Goal: Task Accomplishment & Management: Manage account settings

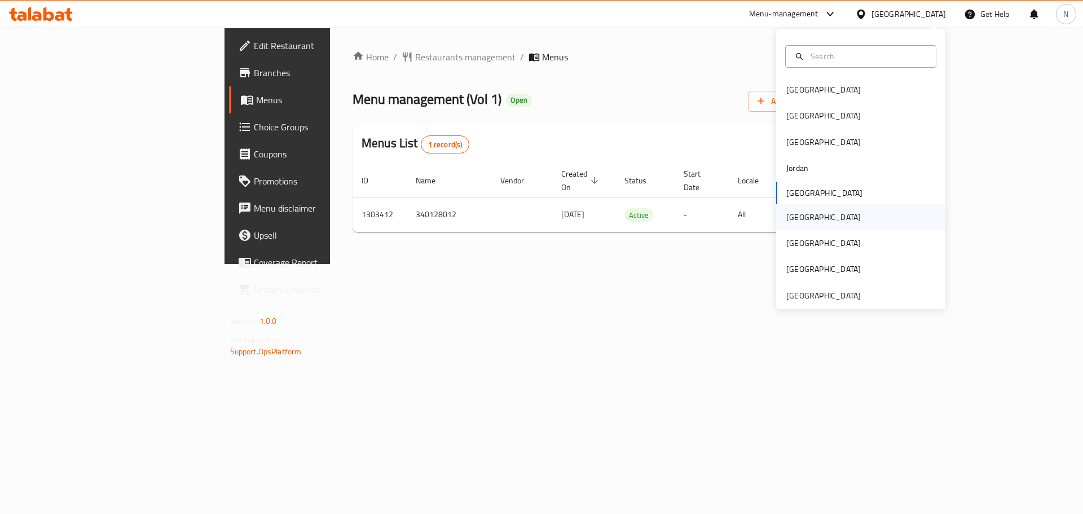
click at [797, 219] on div "[GEOGRAPHIC_DATA]" at bounding box center [823, 217] width 74 height 12
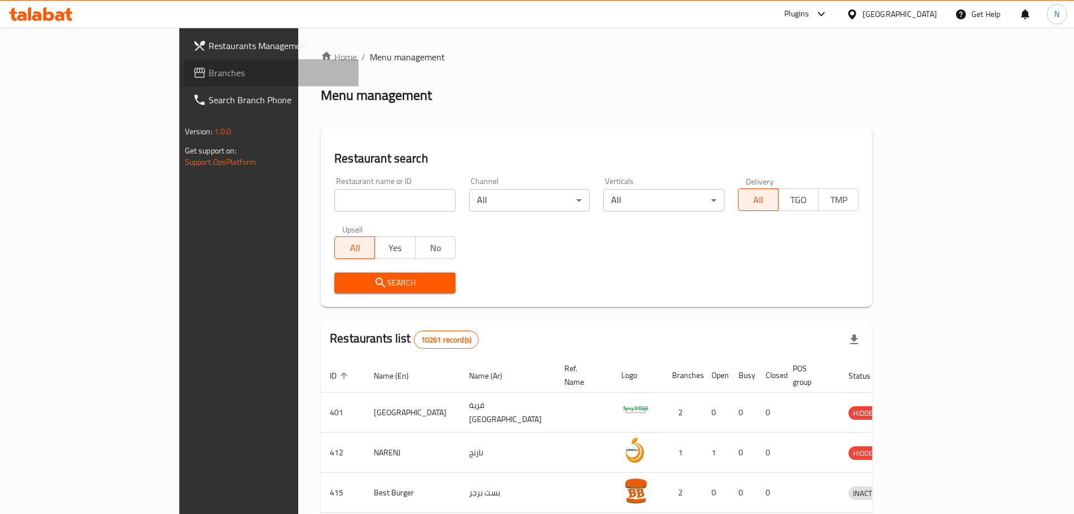
click at [184, 80] on link "Branches" at bounding box center [271, 72] width 175 height 27
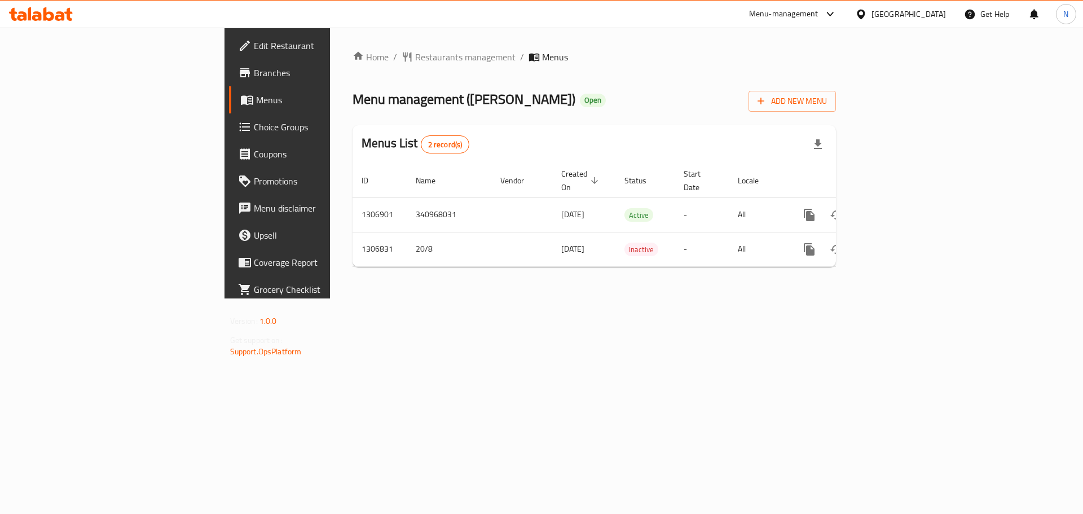
click at [929, 16] on div "[GEOGRAPHIC_DATA]" at bounding box center [908, 14] width 74 height 12
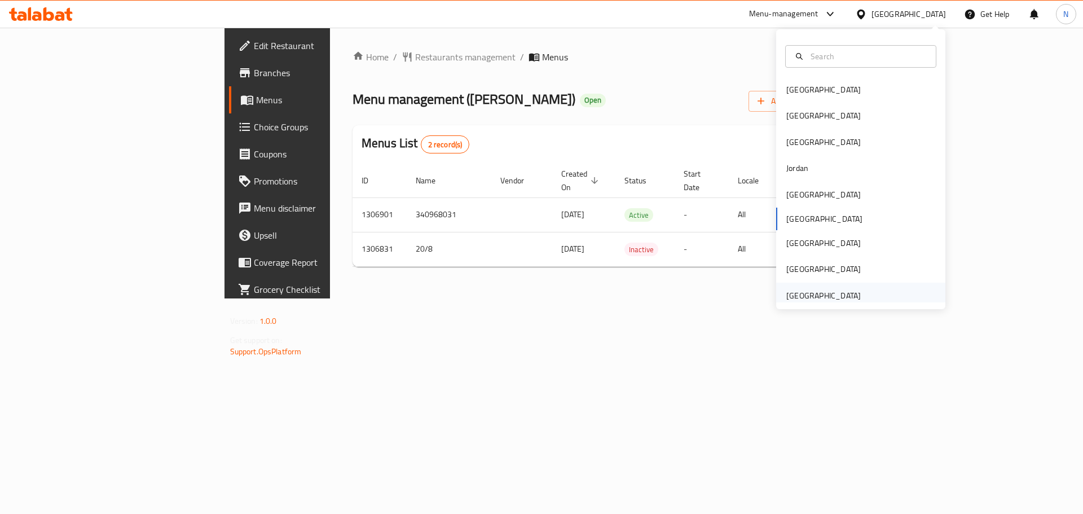
click at [819, 297] on div "[GEOGRAPHIC_DATA]" at bounding box center [823, 295] width 74 height 12
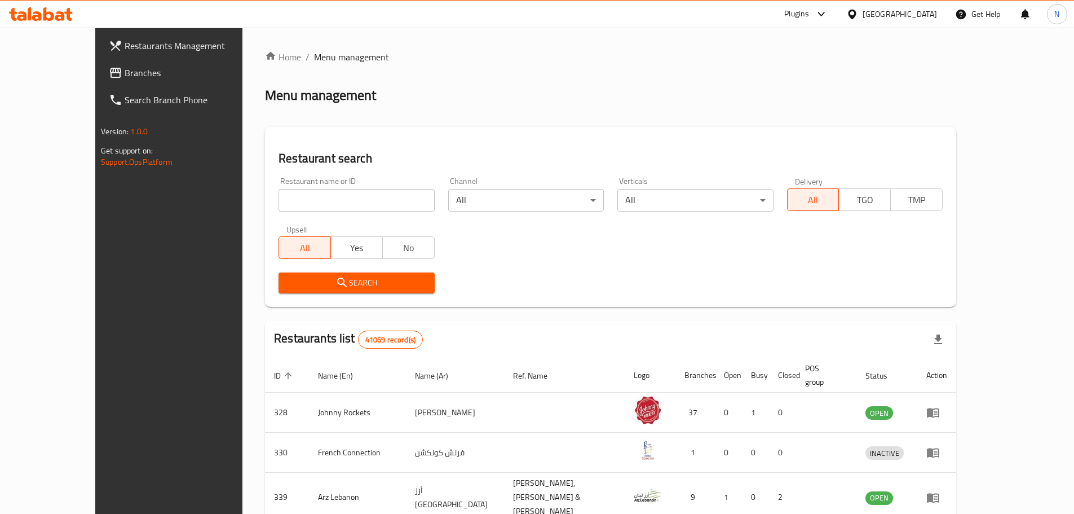
click at [125, 72] on span "Branches" at bounding box center [195, 73] width 141 height 14
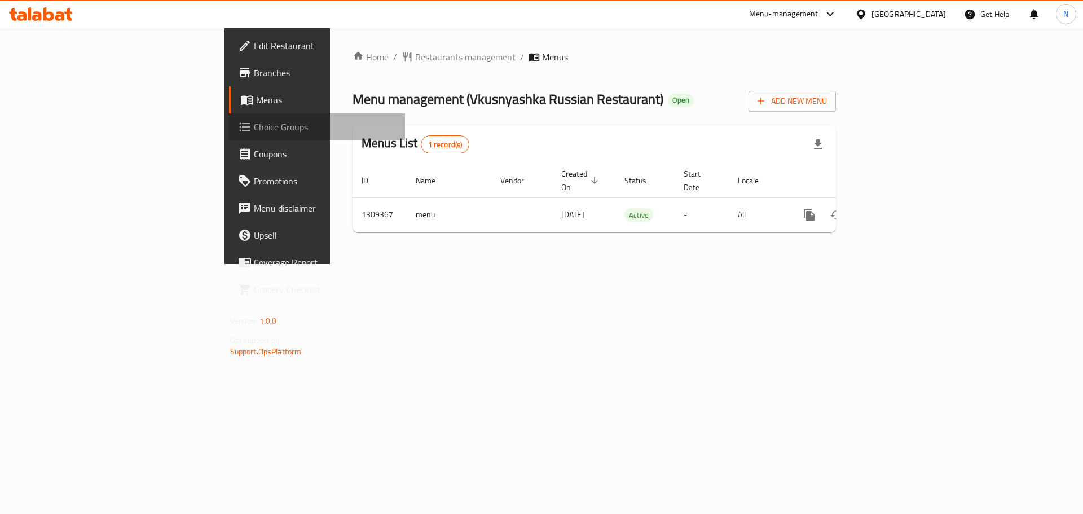
click at [254, 122] on span "Choice Groups" at bounding box center [325, 127] width 143 height 14
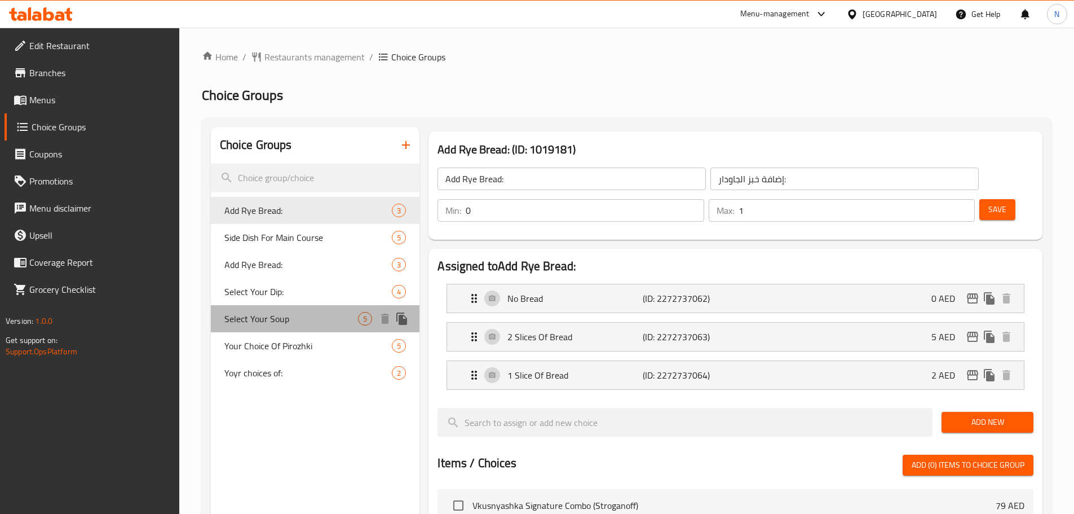
click at [293, 318] on span "Select Your Soup" at bounding box center [291, 319] width 134 height 14
type input "Select Your Soup"
type input "اختر حسائك"
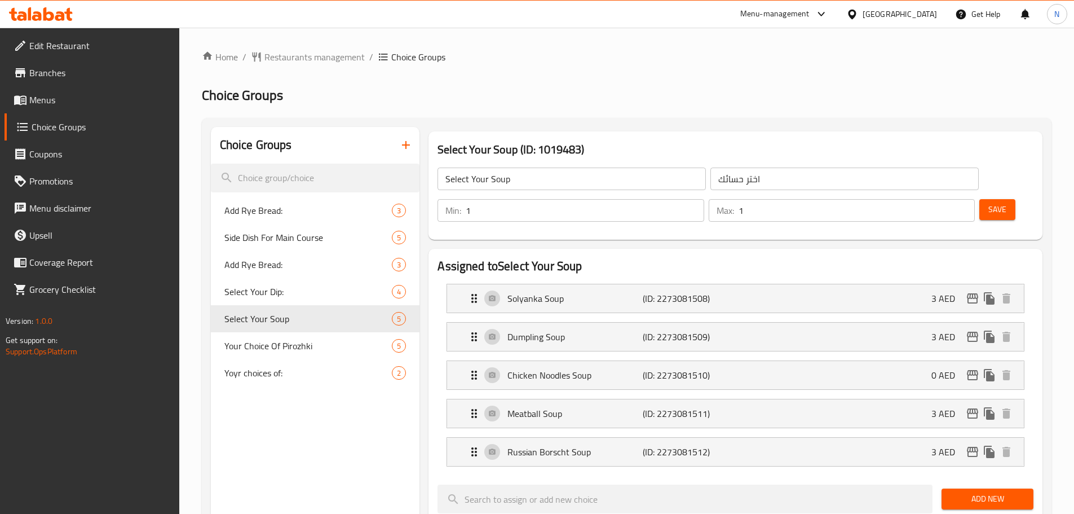
type input "1"
click at [704, 199] on input "1" at bounding box center [585, 210] width 238 height 23
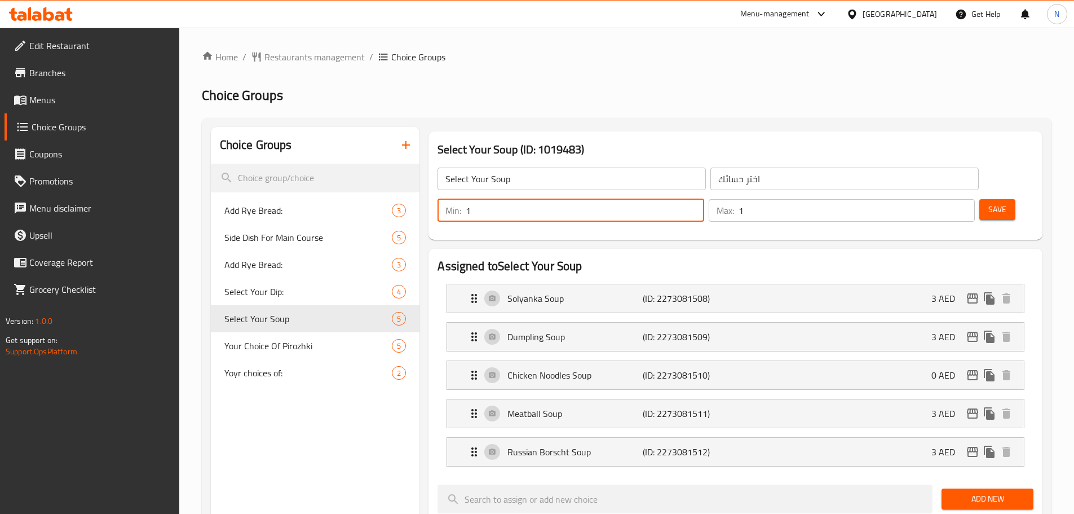
click at [989, 202] on span "Save" at bounding box center [998, 209] width 18 height 14
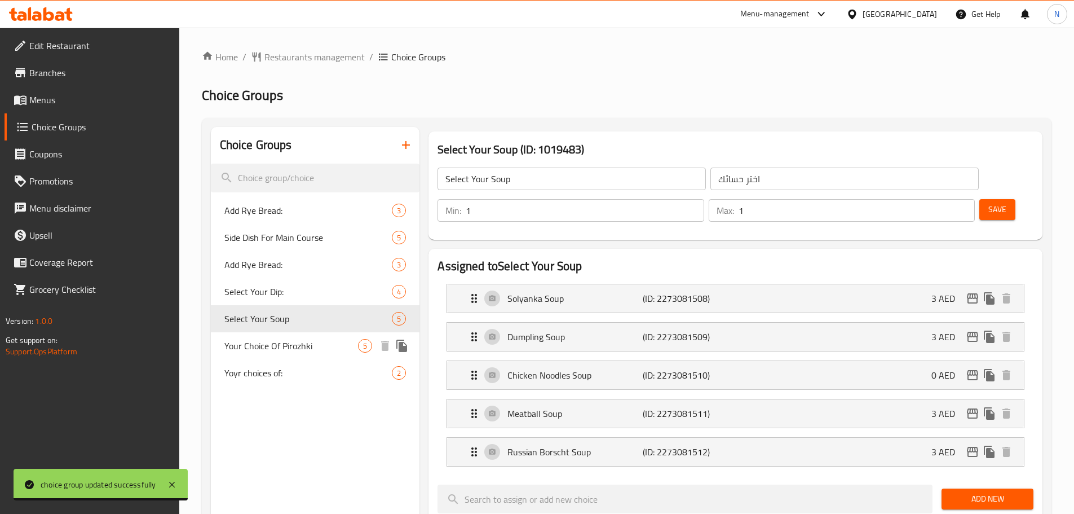
click at [321, 341] on span "Your Choice Of Pirozhki" at bounding box center [291, 346] width 134 height 14
type input "Your Choice Of Pirozhki"
type input "اختيارك من بيروزكي"
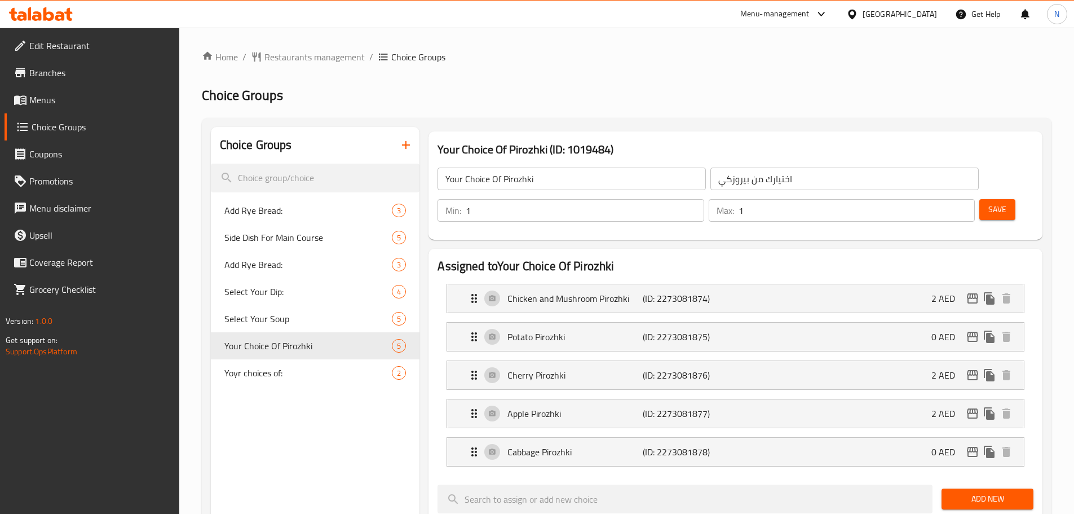
type input "1"
click at [704, 199] on input "1" at bounding box center [585, 210] width 238 height 23
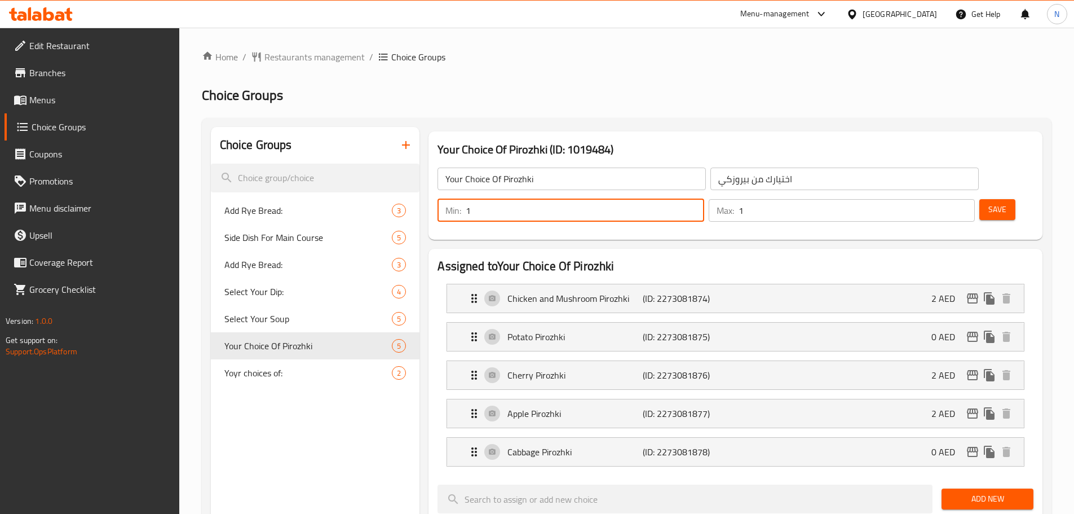
click at [989, 202] on span "Save" at bounding box center [998, 209] width 18 height 14
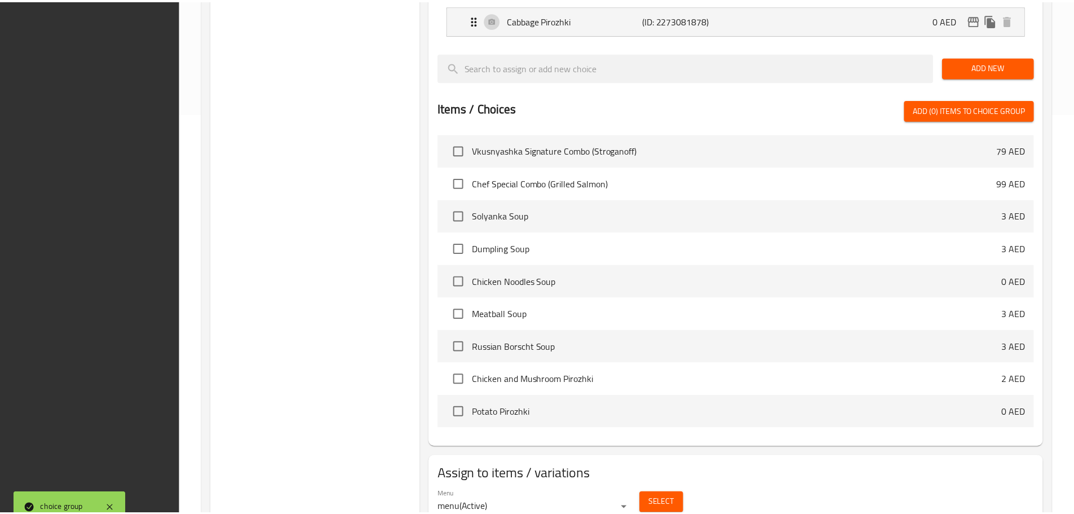
scroll to position [448, 0]
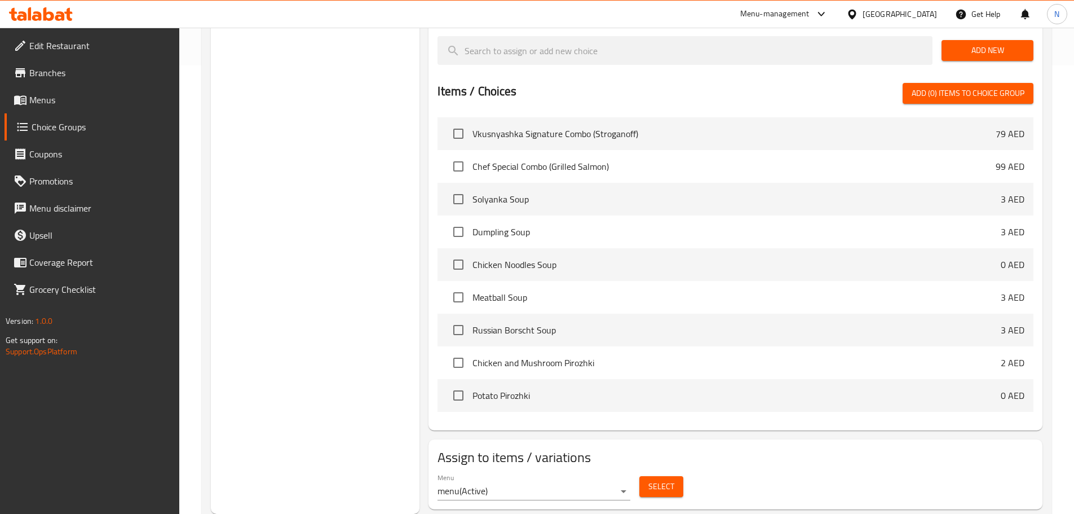
click at [887, 5] on div "United Arab Emirates" at bounding box center [892, 14] width 109 height 27
click at [884, 12] on div "[GEOGRAPHIC_DATA]" at bounding box center [900, 14] width 74 height 12
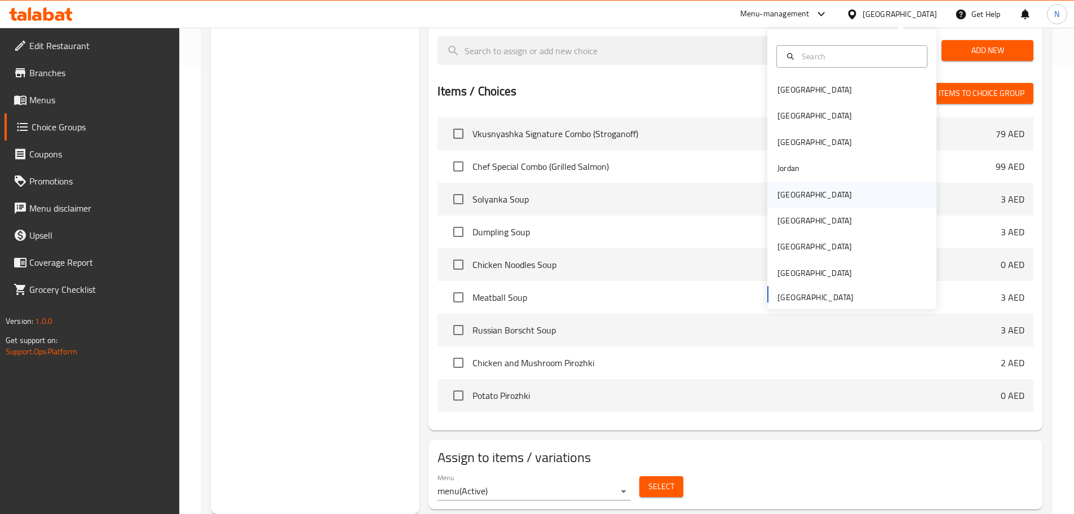
click at [795, 196] on div "[GEOGRAPHIC_DATA]" at bounding box center [815, 195] width 92 height 26
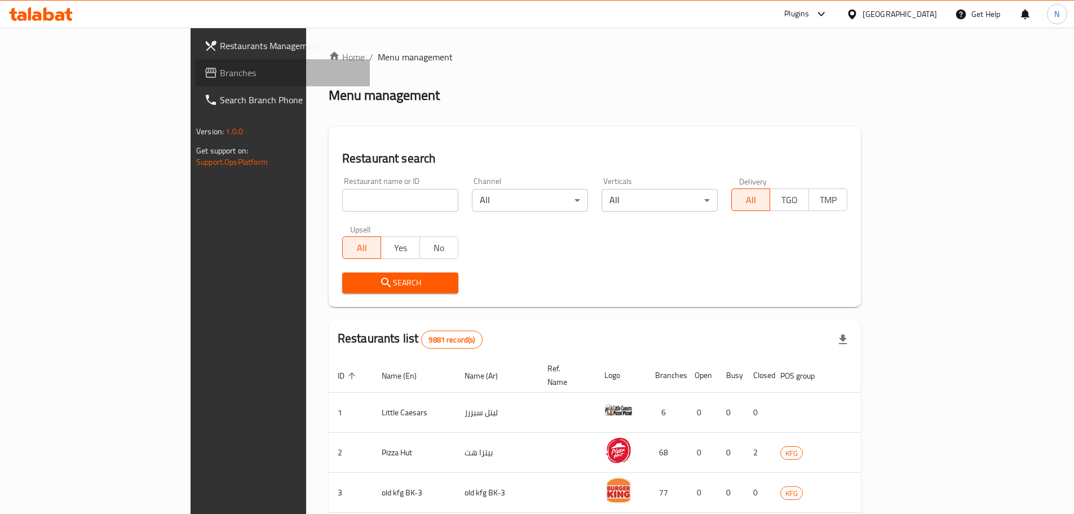
click at [220, 77] on span "Branches" at bounding box center [290, 73] width 141 height 14
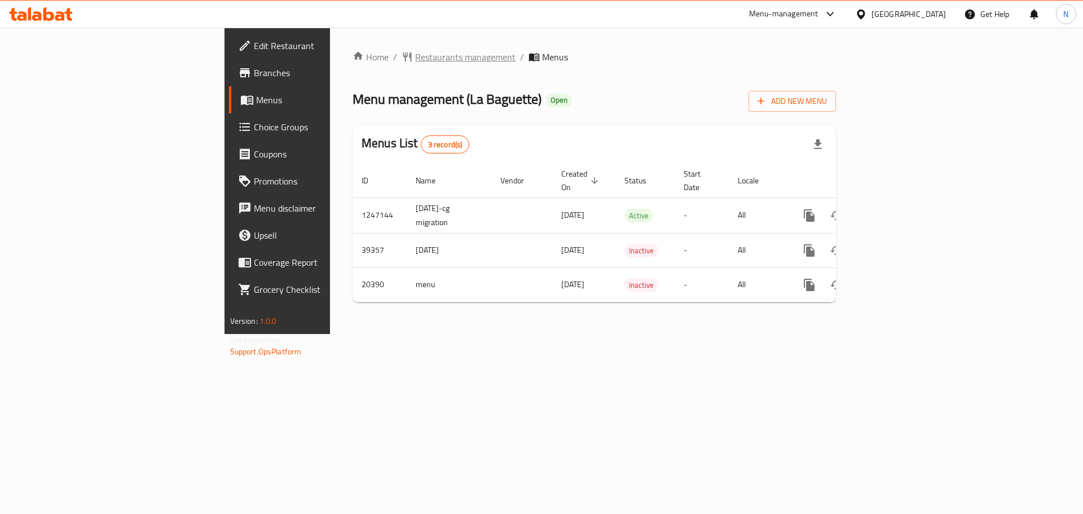
click at [415, 54] on span "Restaurants management" at bounding box center [465, 57] width 100 height 14
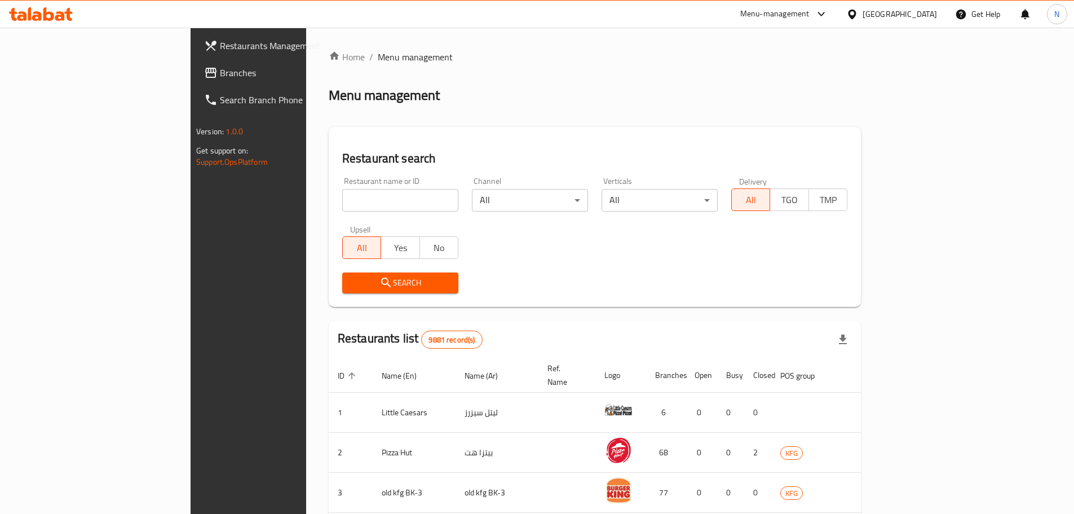
click at [913, 12] on div "[GEOGRAPHIC_DATA]" at bounding box center [900, 14] width 74 height 12
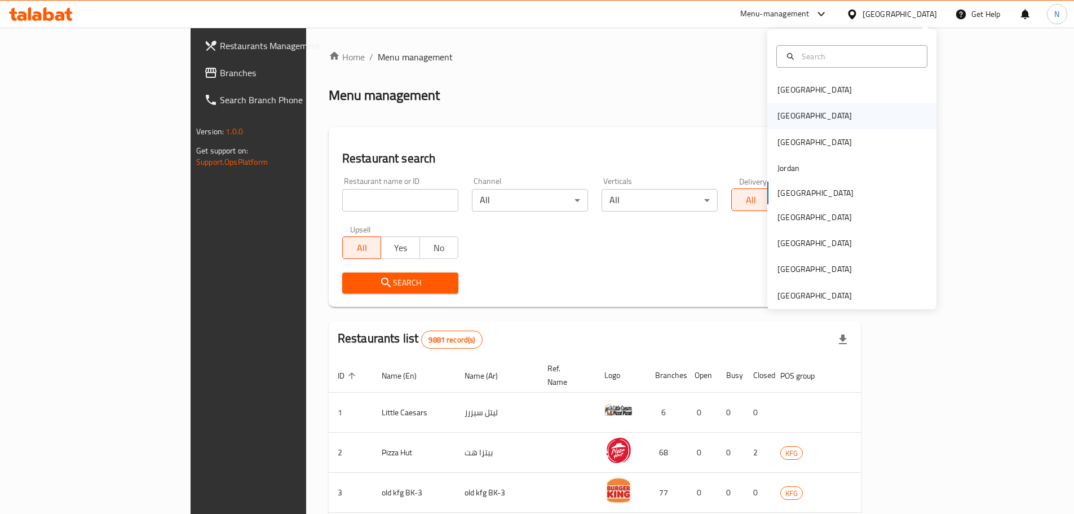
click at [789, 115] on div "[GEOGRAPHIC_DATA]" at bounding box center [815, 116] width 92 height 26
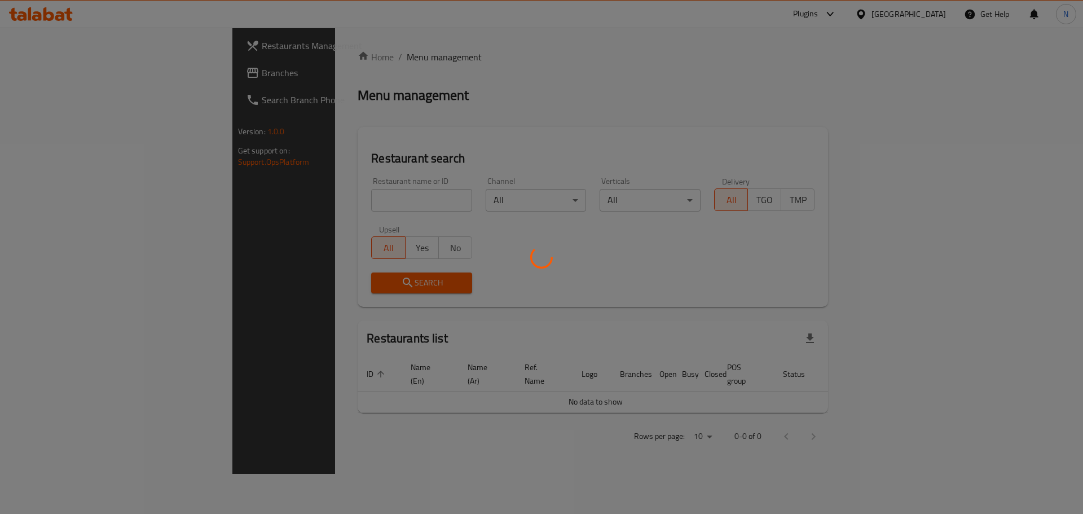
click at [32, 76] on div at bounding box center [541, 257] width 1083 height 514
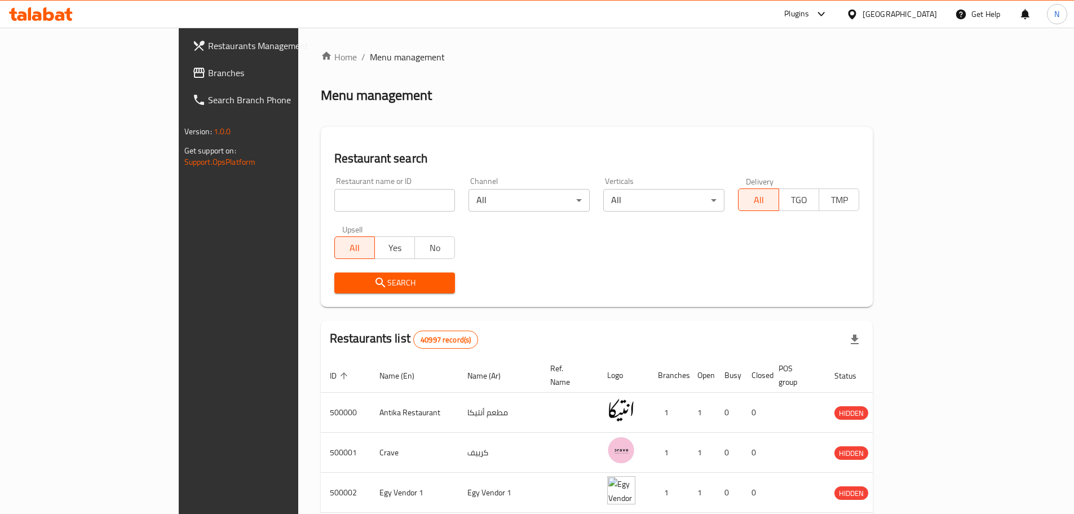
click at [208, 76] on span "Branches" at bounding box center [278, 73] width 141 height 14
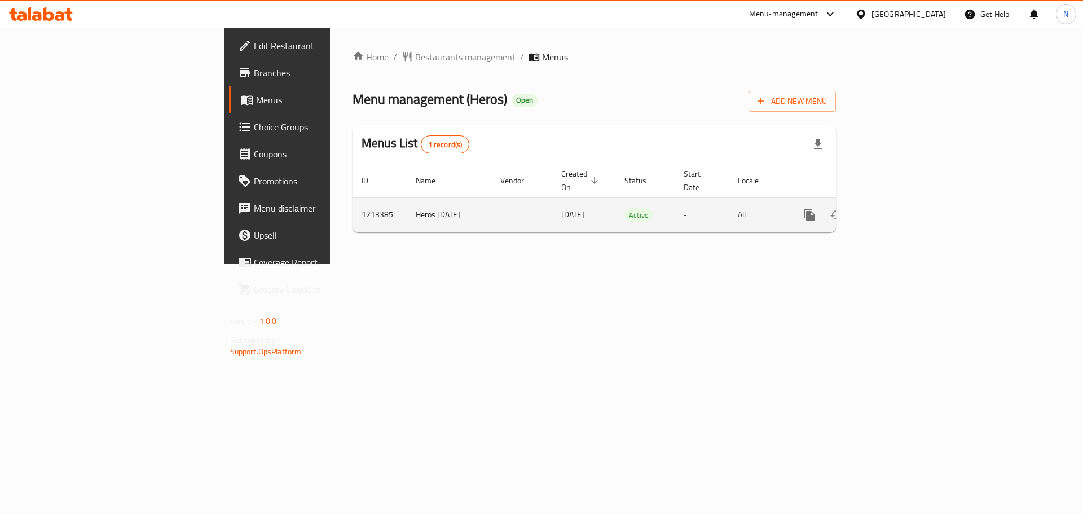
click at [904, 202] on link "enhanced table" at bounding box center [890, 214] width 27 height 27
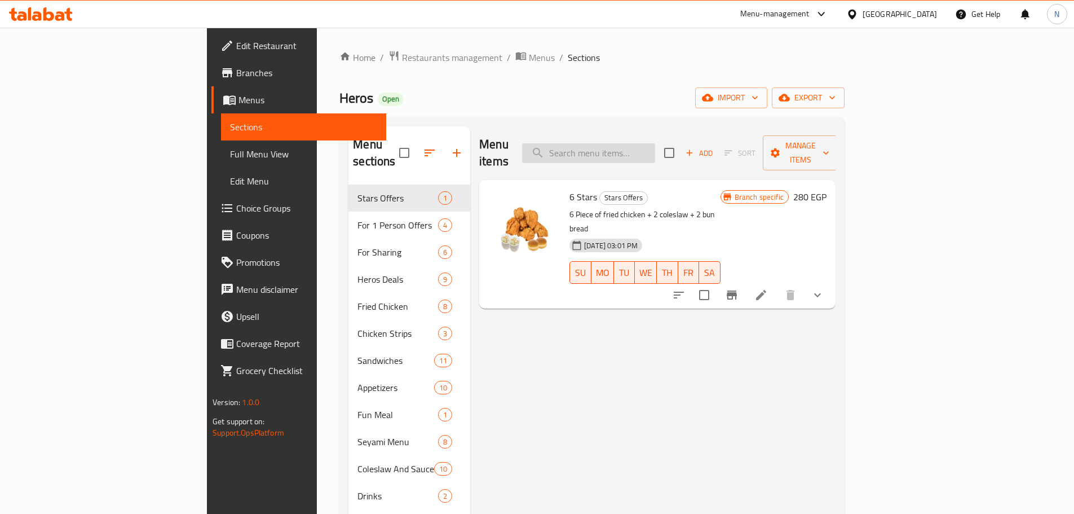
click at [655, 144] on input "search" at bounding box center [588, 153] width 133 height 20
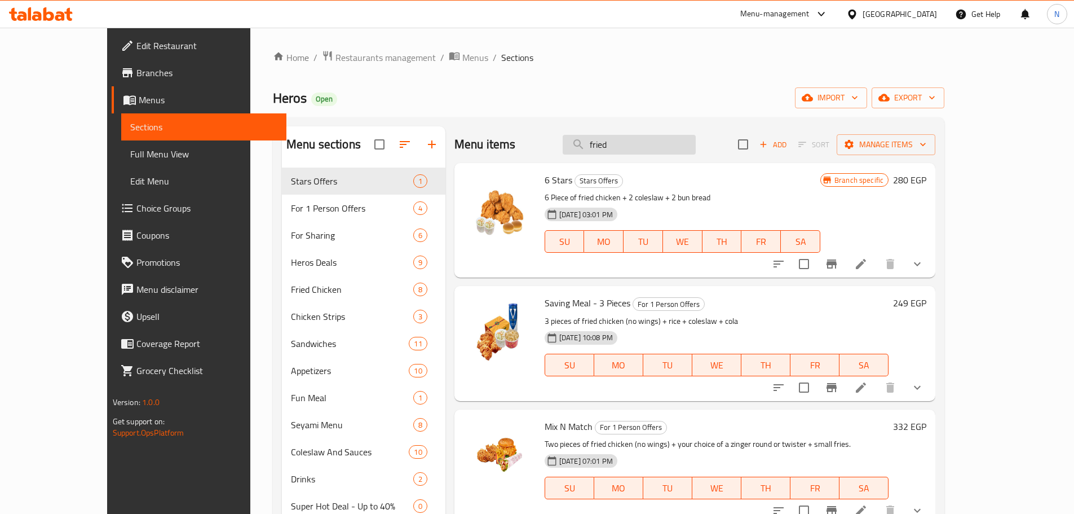
click at [643, 142] on input "fried" at bounding box center [629, 145] width 133 height 20
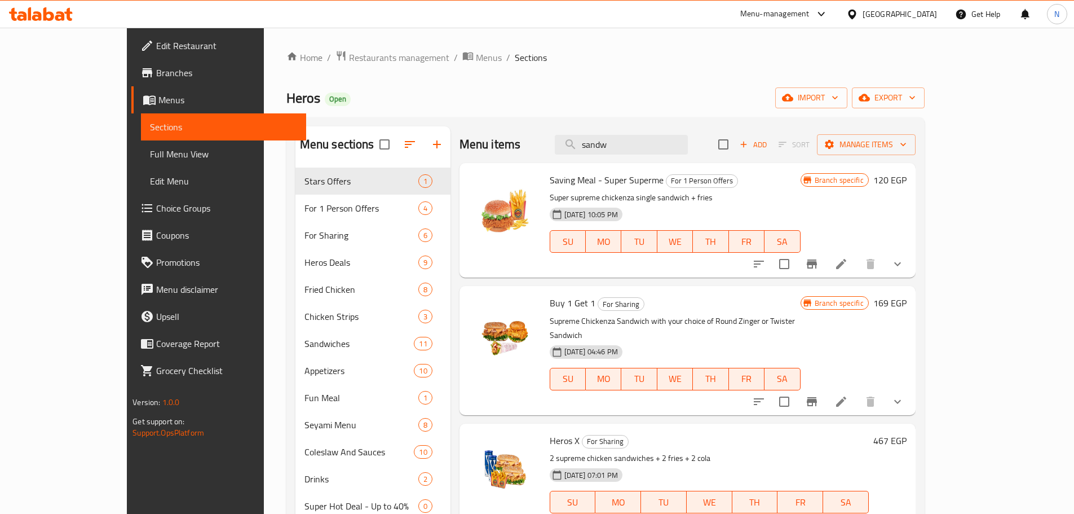
type input "sandw"
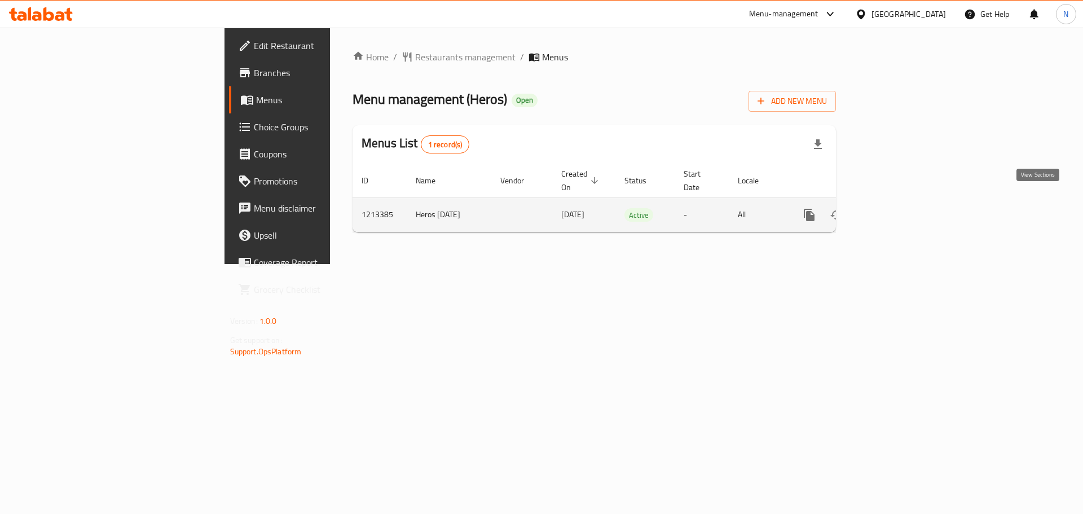
click at [896, 210] on icon "enhanced table" at bounding box center [890, 215] width 10 height 10
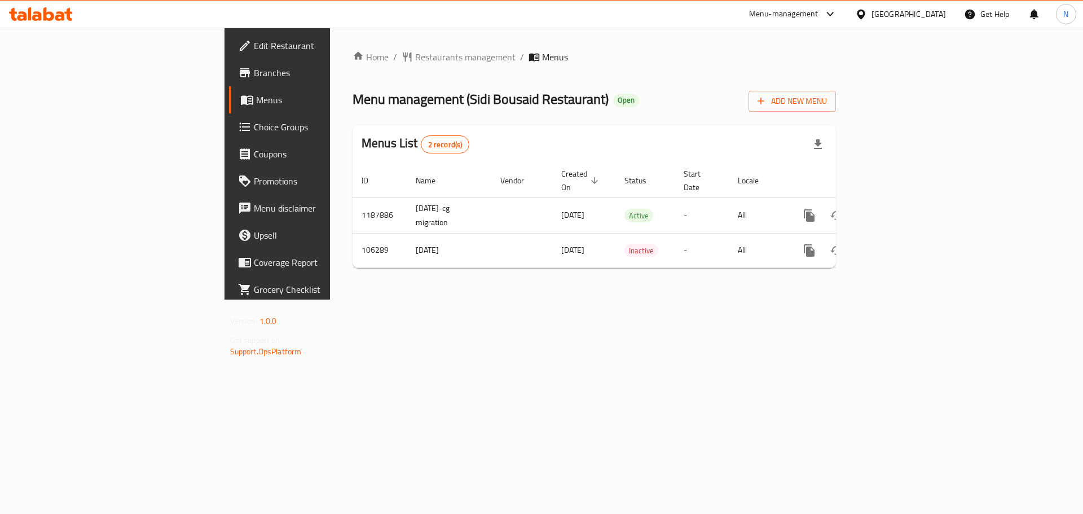
click at [939, 11] on div "[GEOGRAPHIC_DATA]" at bounding box center [908, 14] width 74 height 12
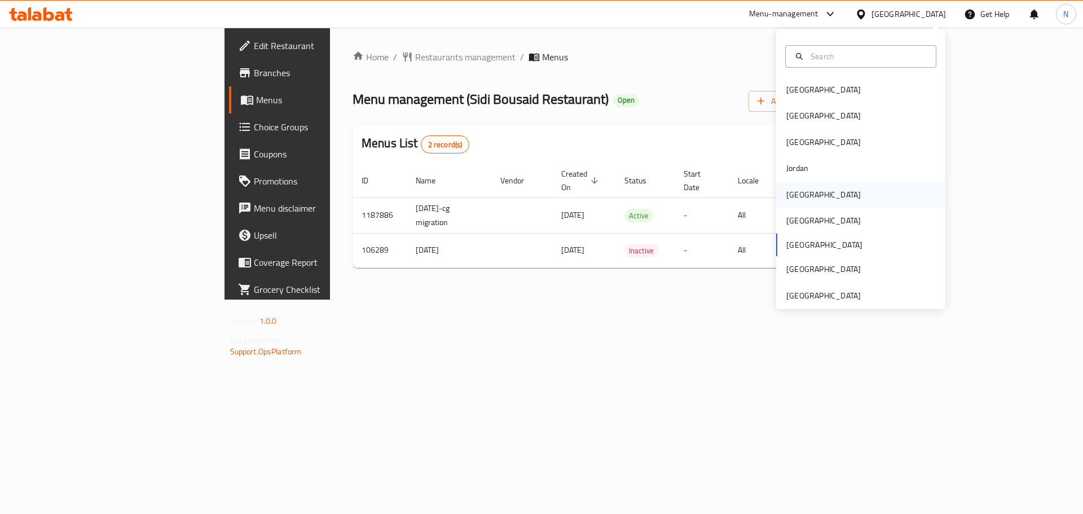
click at [805, 193] on div "[GEOGRAPHIC_DATA]" at bounding box center [823, 195] width 92 height 26
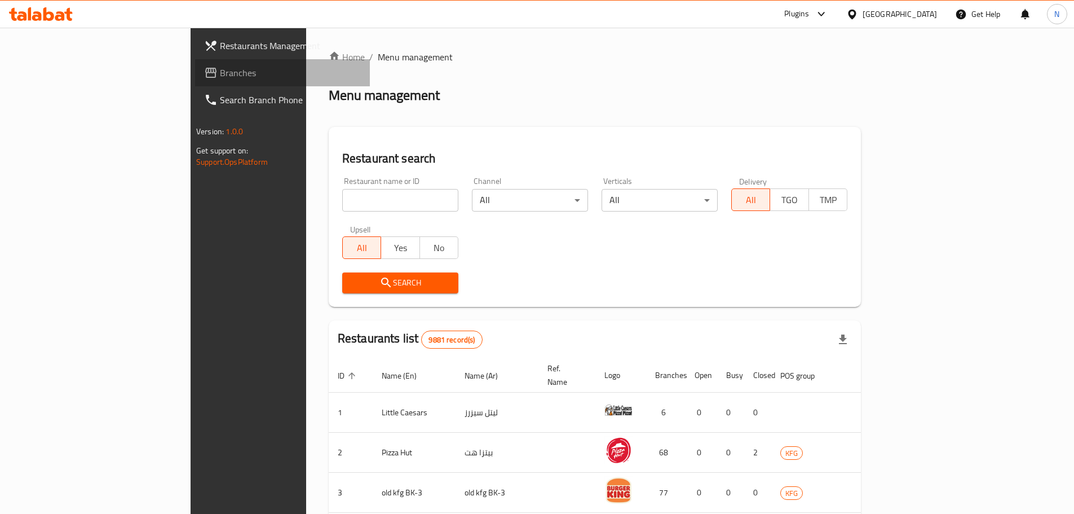
click at [195, 81] on link "Branches" at bounding box center [282, 72] width 175 height 27
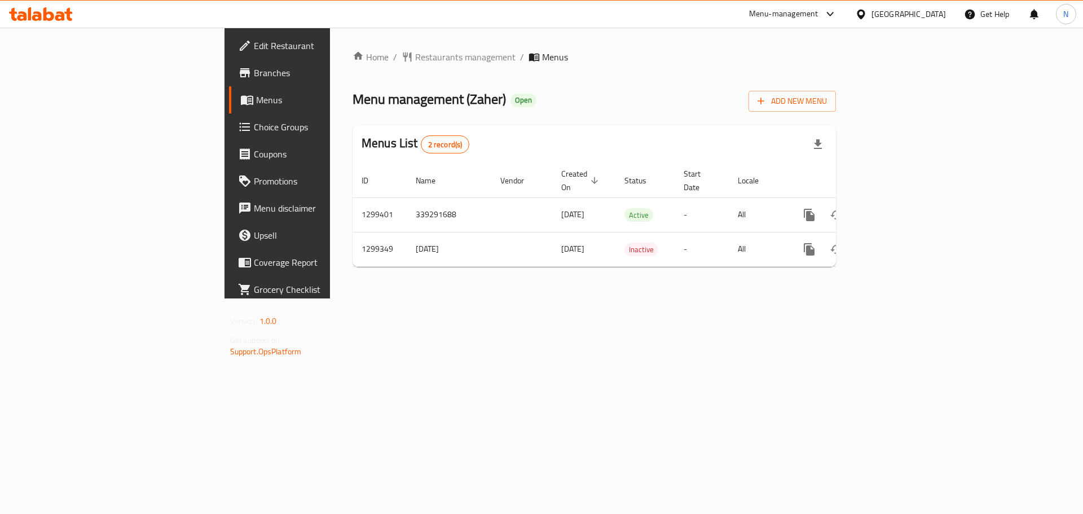
click at [254, 122] on span "Choice Groups" at bounding box center [325, 127] width 143 height 14
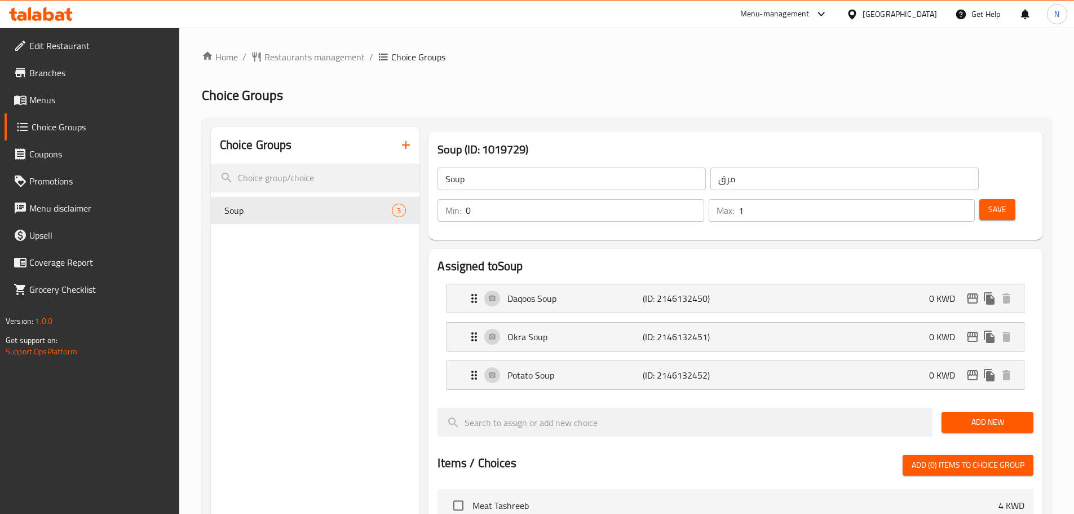
click at [711, 180] on input "مرق" at bounding box center [845, 179] width 268 height 23
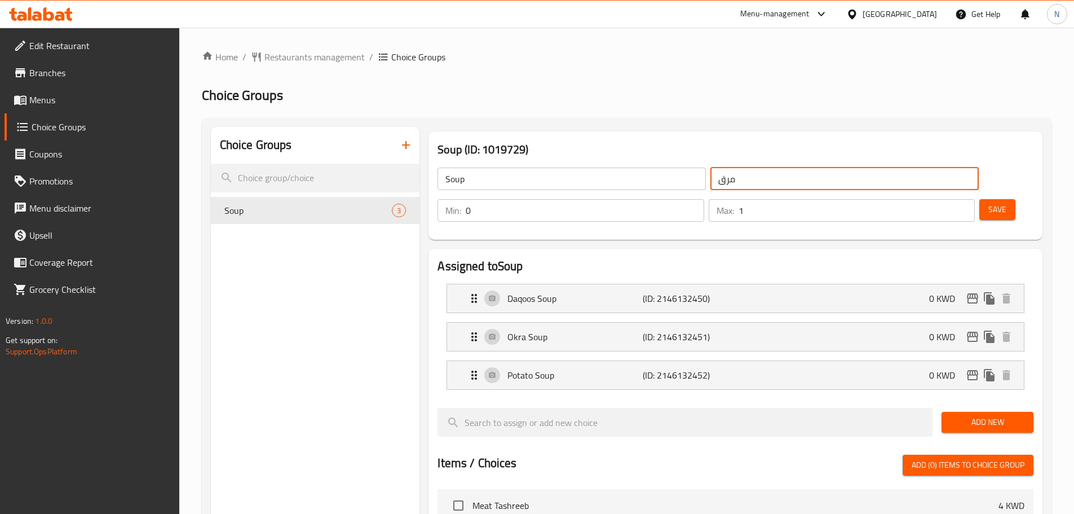
click at [711, 180] on input "مرق" at bounding box center [845, 179] width 268 height 23
type input "ض"
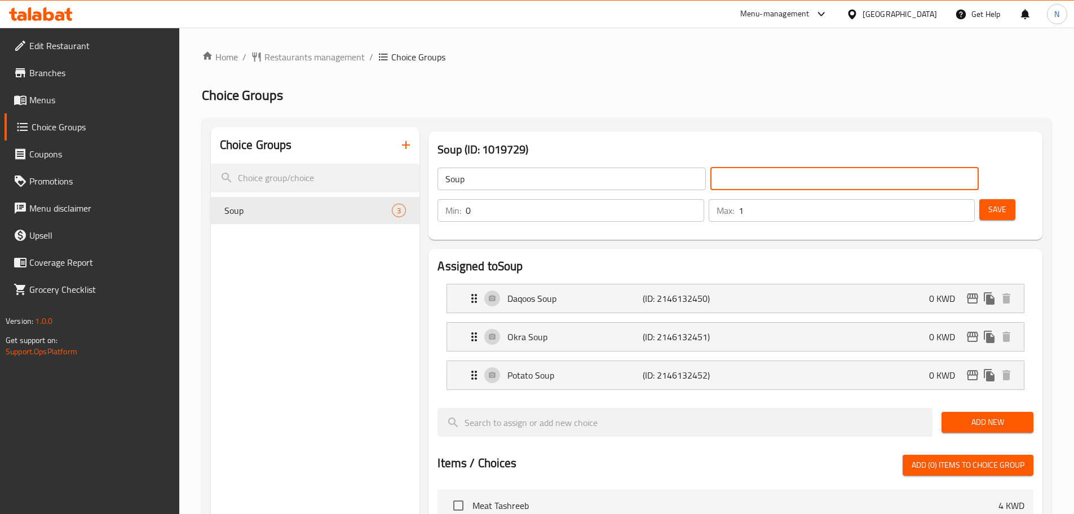
click at [547, 155] on div "Soup ​ ​ Min: 0 ​ Max: 1 ​ Save" at bounding box center [735, 194] width 605 height 81
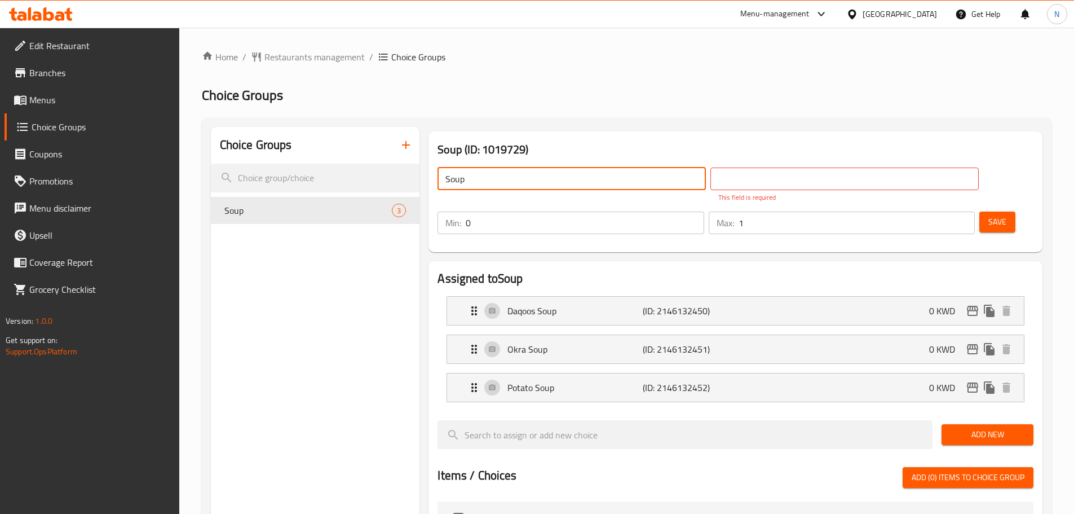
click at [539, 185] on input "Soup" at bounding box center [572, 179] width 268 height 23
click at [711, 181] on input "text" at bounding box center [845, 179] width 268 height 23
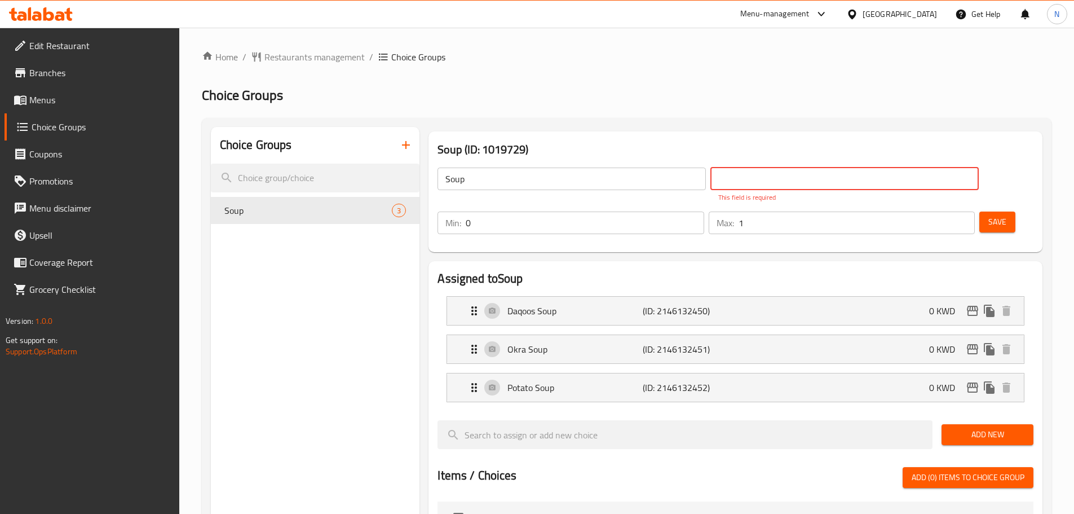
paste input "شوربة"
click at [578, 297] on div "Daqoos Soup (ID: 2146132450) 0 KWD" at bounding box center [739, 311] width 543 height 28
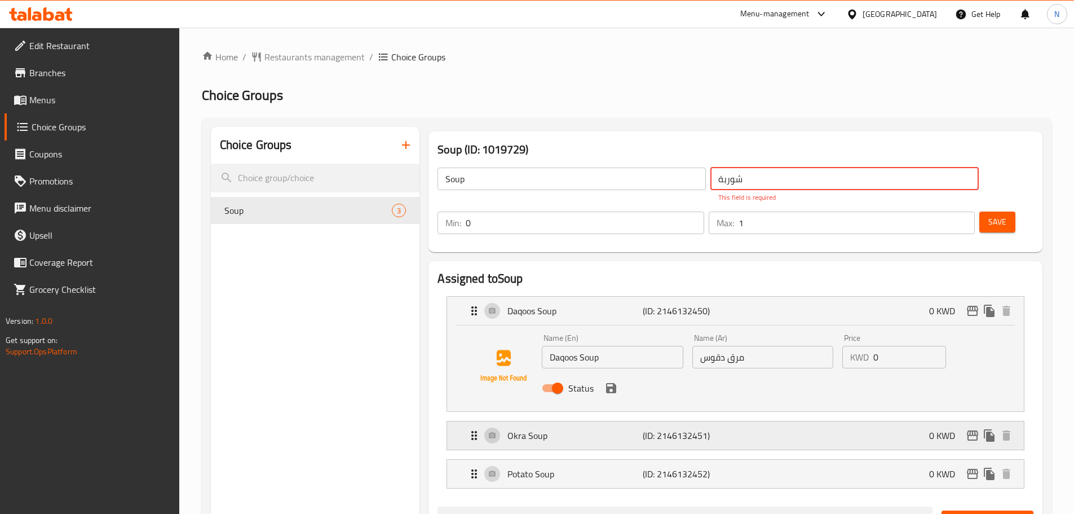
click at [626, 429] on p "Okra Soup" at bounding box center [575, 436] width 135 height 14
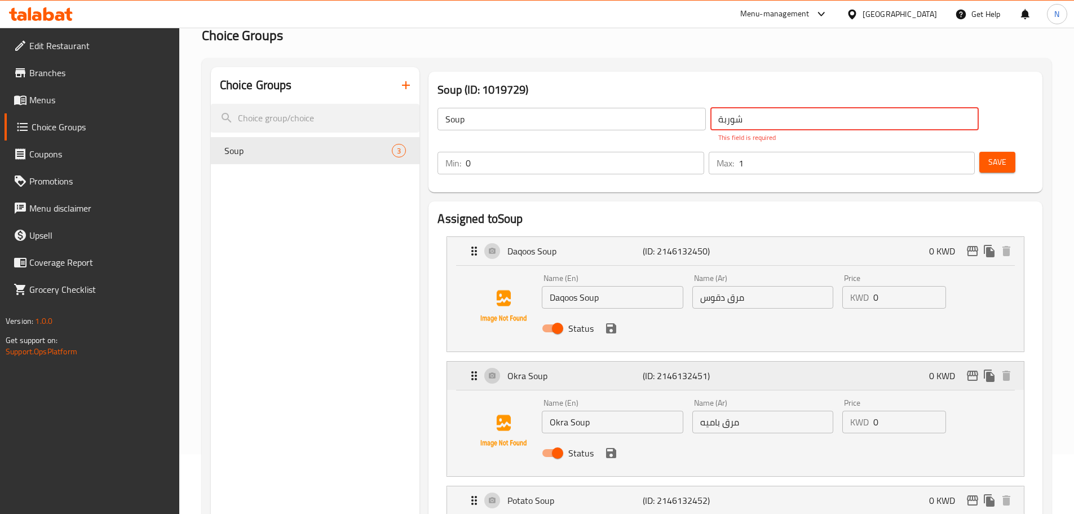
scroll to position [113, 0]
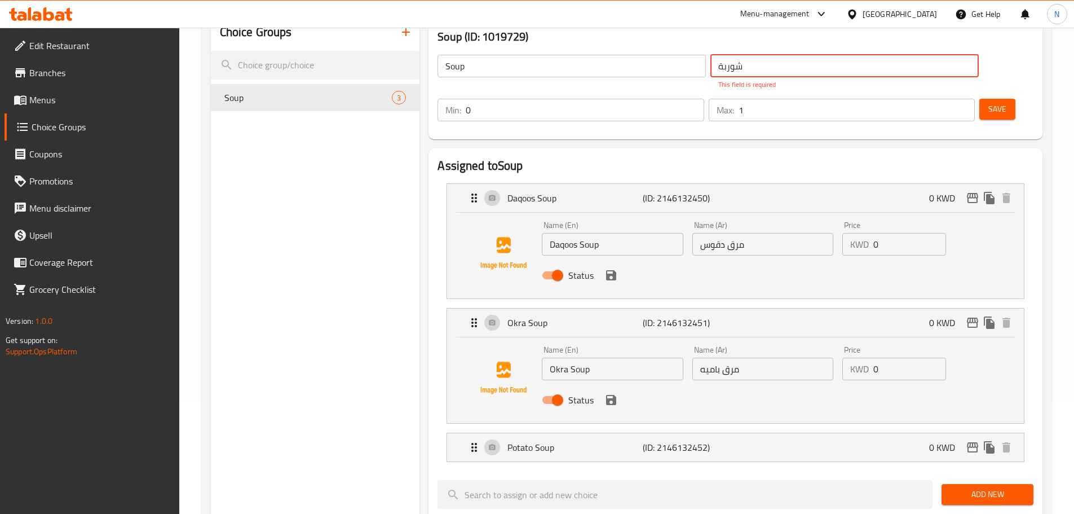
type input "شوربة"
click at [741, 218] on div "Name (En) Daqoos Soup Name (En) Name (Ar) مرق دقوس Name (Ar) Price KWD 0 Price …" at bounding box center [762, 254] width 451 height 74
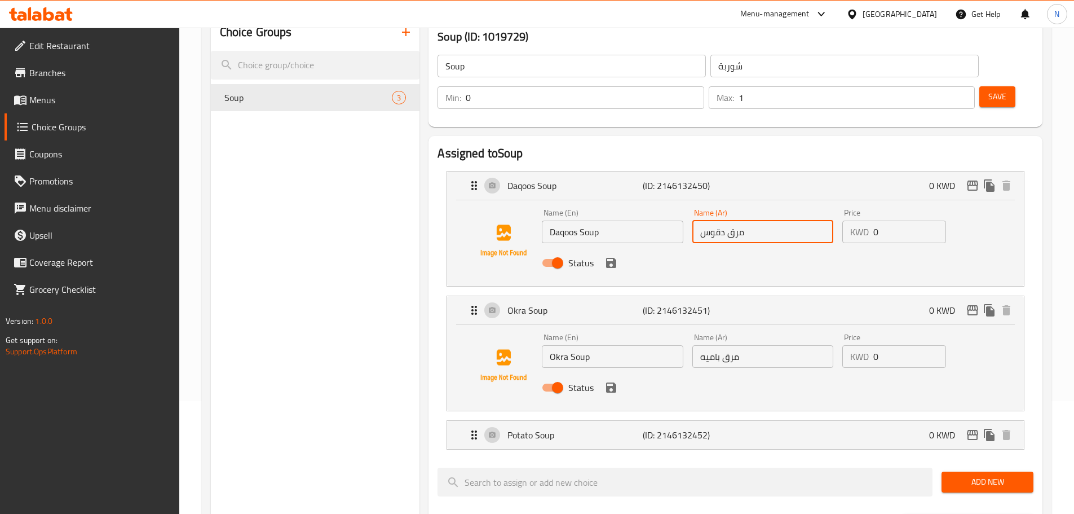
click at [741, 248] on div "Status" at bounding box center [762, 263] width 451 height 30
click at [740, 221] on input "مرق دقوس" at bounding box center [763, 232] width 141 height 23
paste input "شوربة"
type input "شوربة دقوس"
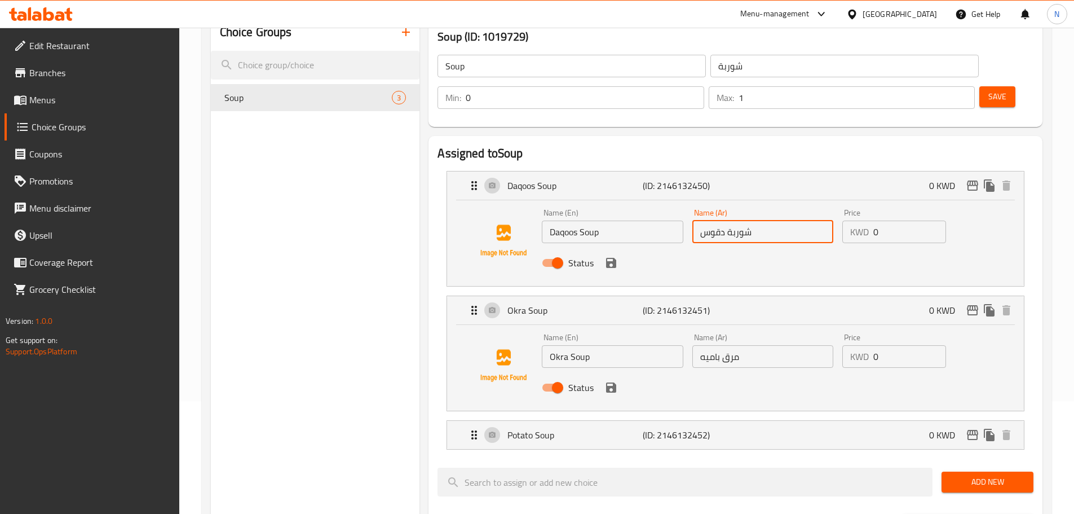
click at [731, 345] on input "مرق باميه" at bounding box center [763, 356] width 141 height 23
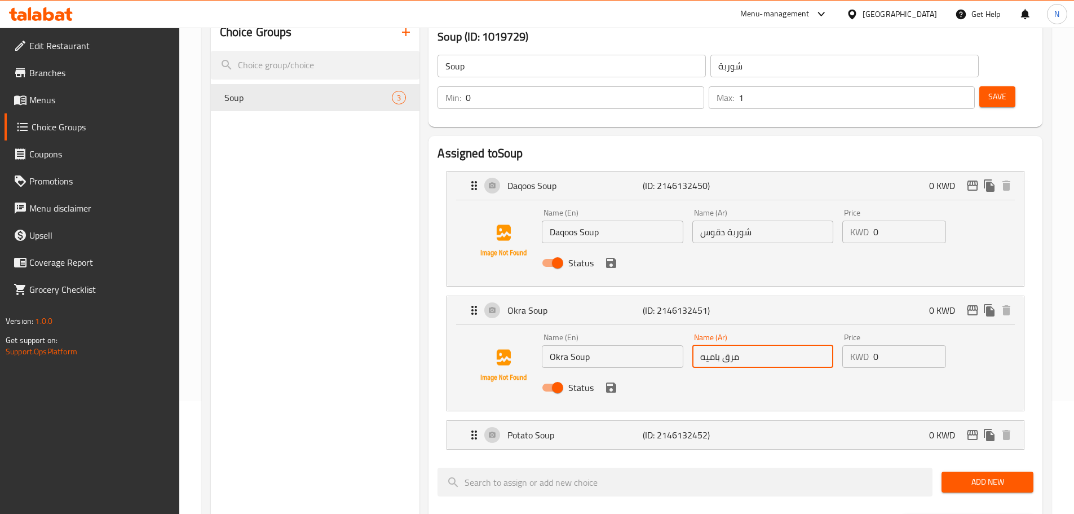
click at [731, 345] on input "مرق باميه" at bounding box center [763, 356] width 141 height 23
paste input "شوربة"
click at [611, 256] on icon "save" at bounding box center [612, 263] width 14 height 14
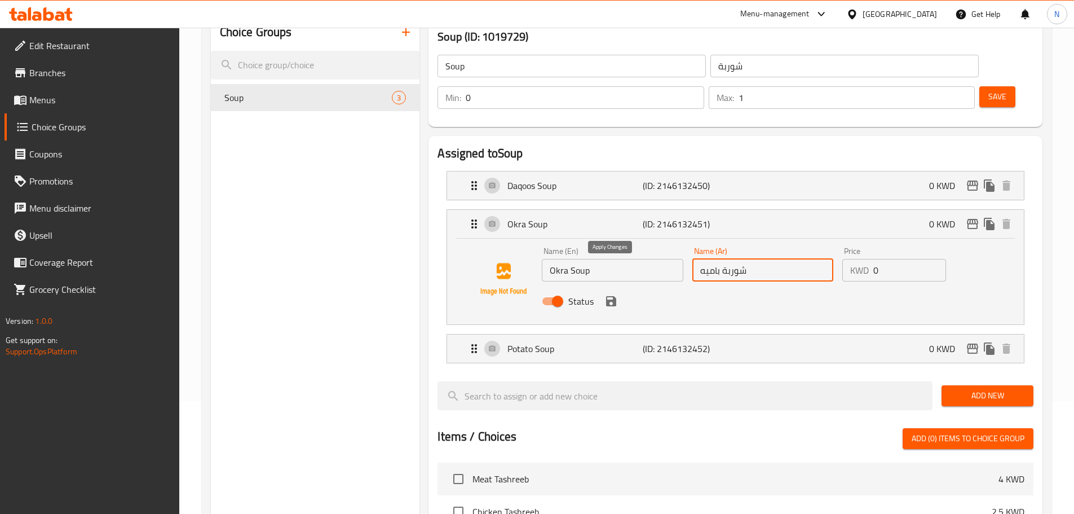
click at [612, 294] on icon "save" at bounding box center [612, 301] width 14 height 14
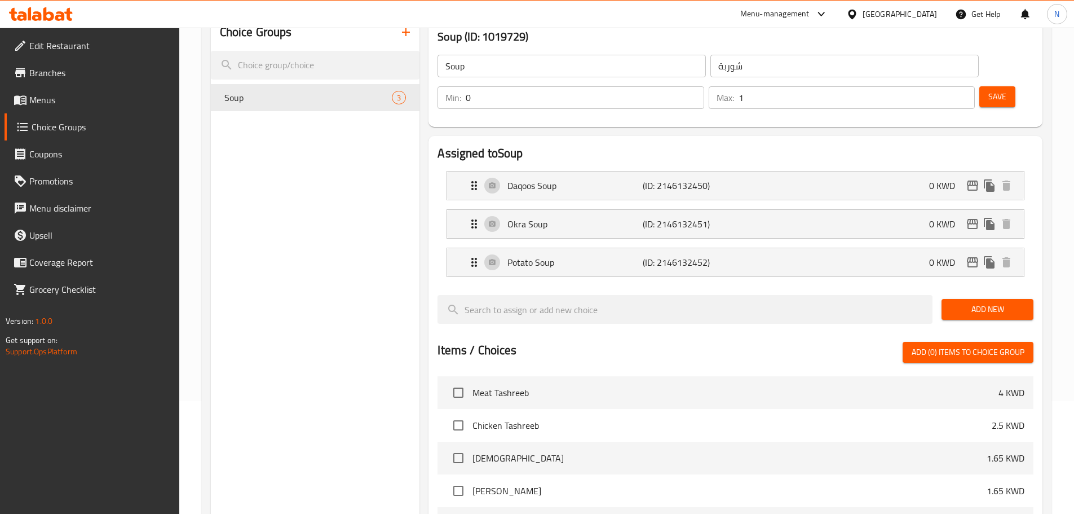
type input "شوربة باميه"
click at [656, 248] on div "Potato Soup (ID: 2146132452) 0 KWD" at bounding box center [739, 262] width 543 height 28
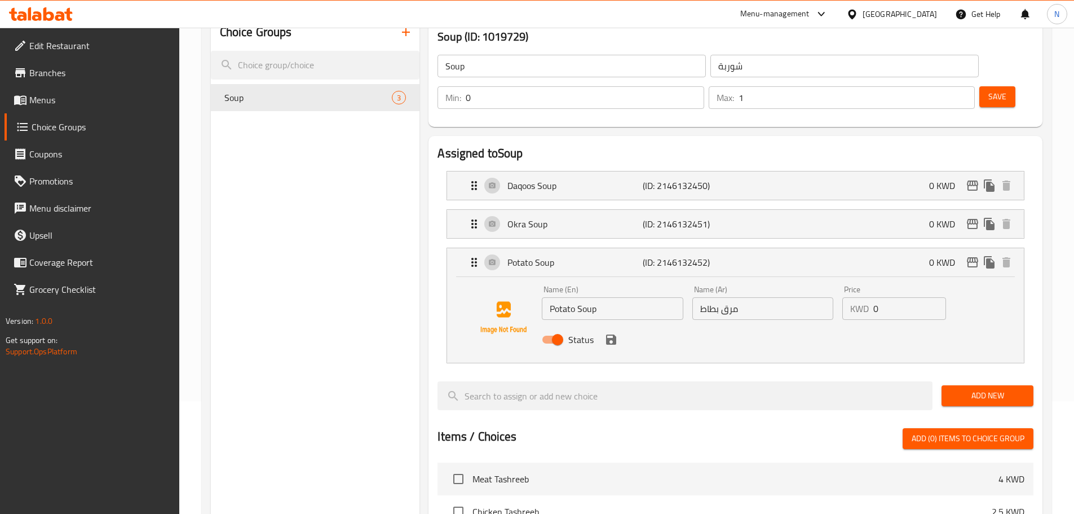
click at [724, 297] on input "مرق بطاط" at bounding box center [763, 308] width 141 height 23
click at [730, 297] on input "مرق بطاط" at bounding box center [763, 308] width 141 height 23
paste input "شوربة"
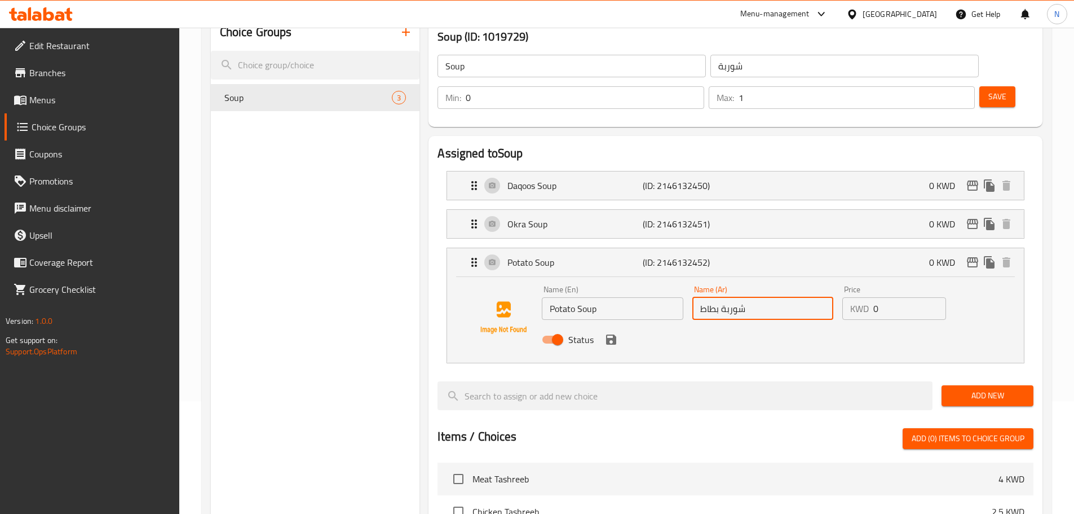
click at [778, 297] on input "شوربة بطاط" at bounding box center [763, 308] width 141 height 23
click at [612, 334] on icon "save" at bounding box center [611, 339] width 10 height 10
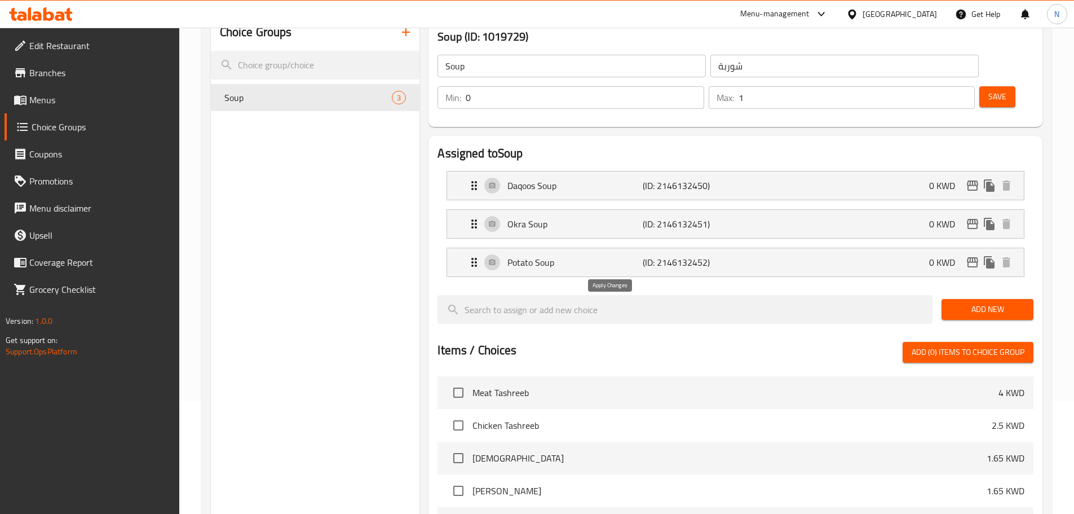
type input "شوربة بطاطا"
type input "1"
click at [704, 86] on input "1" at bounding box center [585, 97] width 238 height 23
click at [993, 86] on button "Save" at bounding box center [998, 96] width 36 height 21
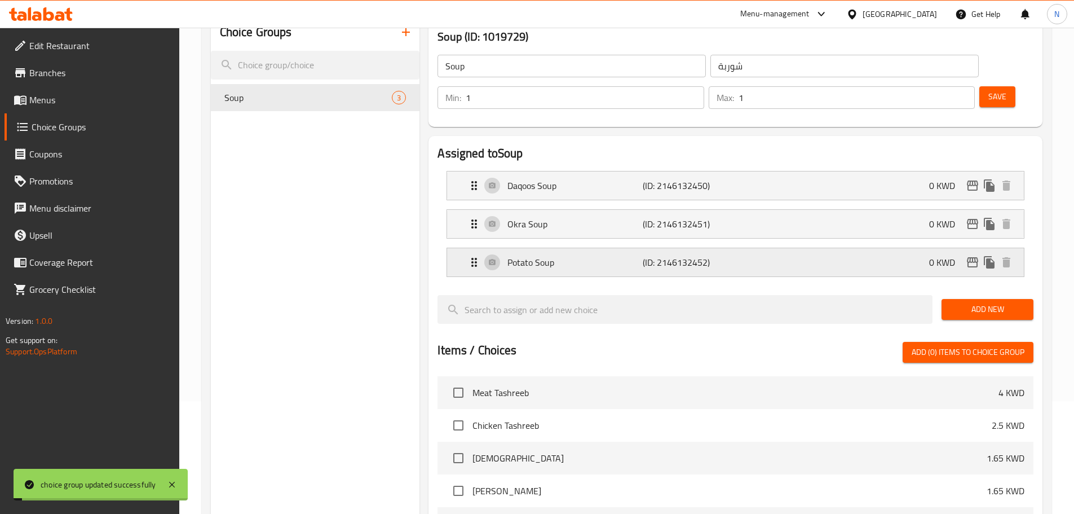
click at [734, 248] on div "Potato Soup (ID: 2146132452) 0 KWD" at bounding box center [739, 262] width 543 height 28
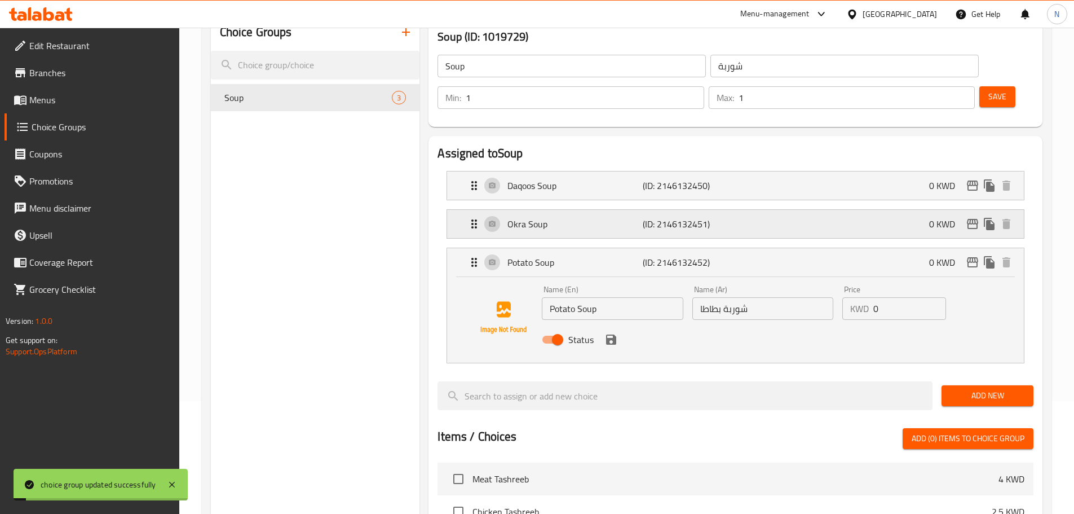
click at [747, 210] on div "Okra Soup (ID: 2146132451) 0 KWD" at bounding box center [739, 224] width 543 height 28
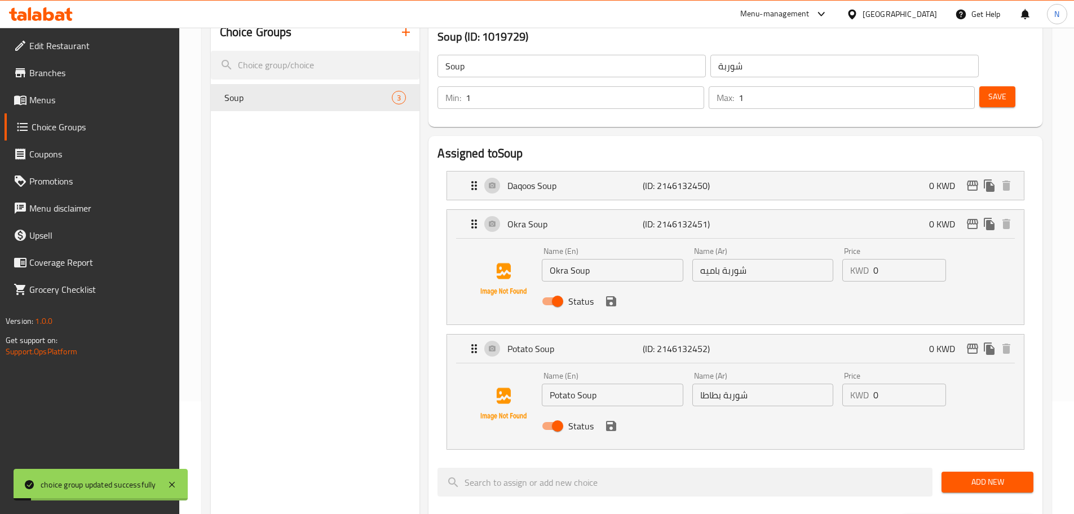
click at [763, 170] on li "Daqoos Soup (ID: 2146132450) 0 KWD Name (En) Daqoos Soup Name (En) Name (Ar) شو…" at bounding box center [736, 185] width 596 height 38
click at [772, 166] on li "Daqoos Soup (ID: 2146132450) 0 KWD Name (En) Daqoos Soup Name (En) Name (Ar) شو…" at bounding box center [736, 185] width 596 height 38
click at [772, 171] on div "Daqoos Soup (ID: 2146132450) 0 KWD" at bounding box center [739, 185] width 543 height 28
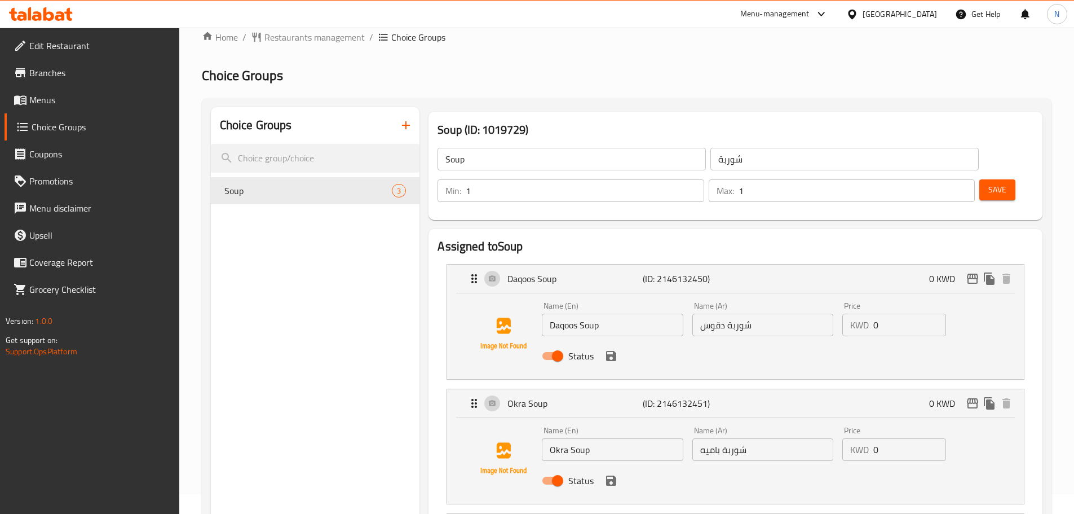
scroll to position [0, 0]
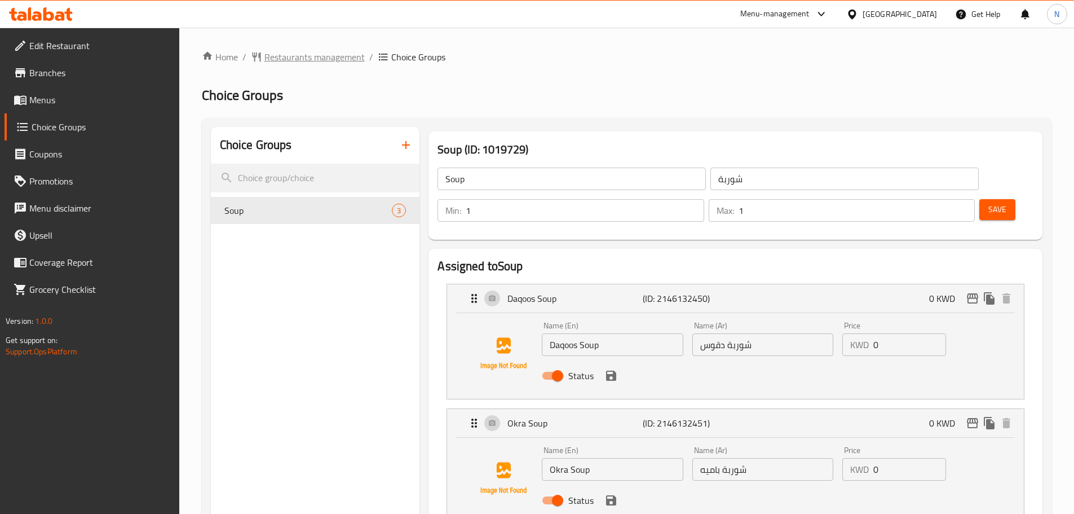
click at [316, 56] on span "Restaurants management" at bounding box center [315, 57] width 100 height 14
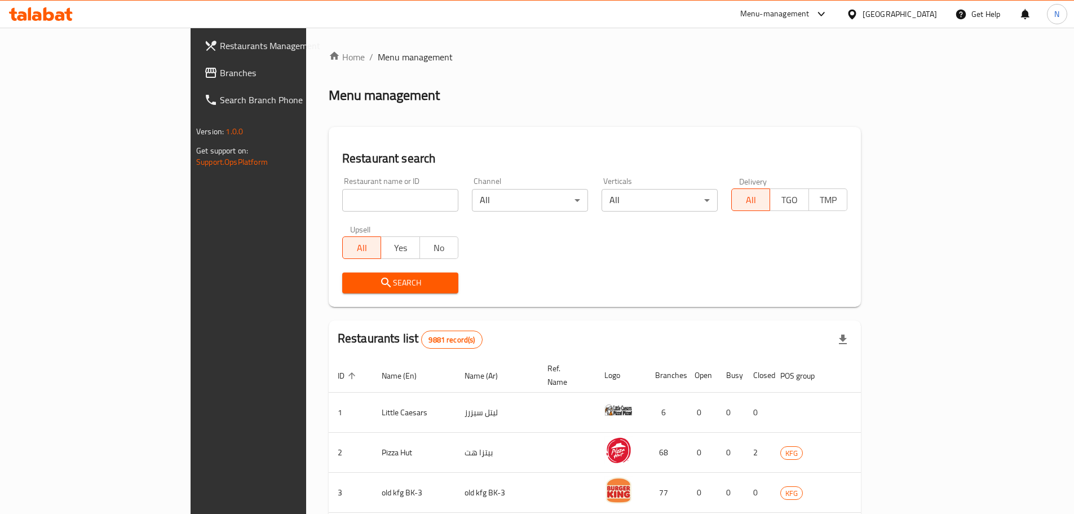
click at [220, 76] on span "Branches" at bounding box center [290, 73] width 141 height 14
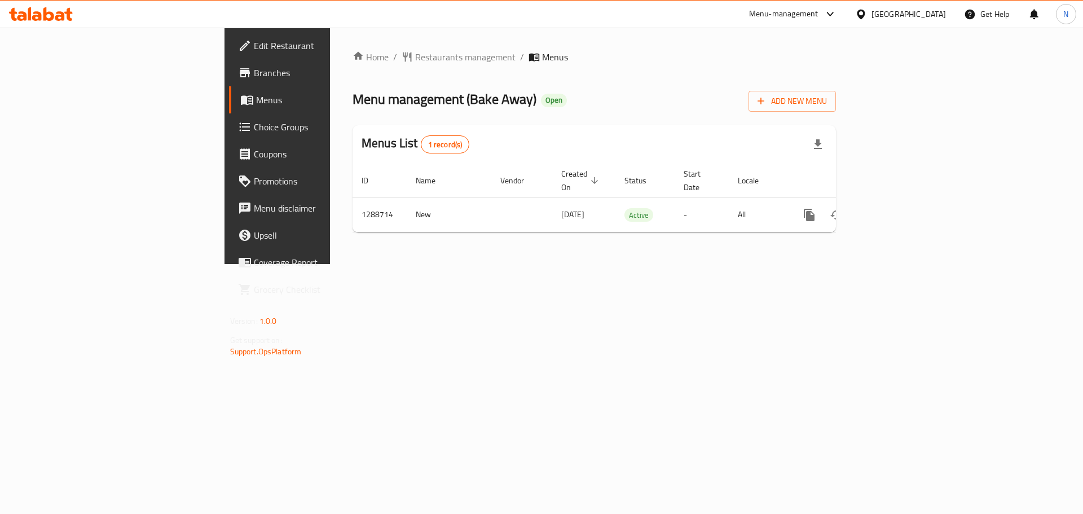
click at [867, 17] on icon at bounding box center [861, 14] width 12 height 12
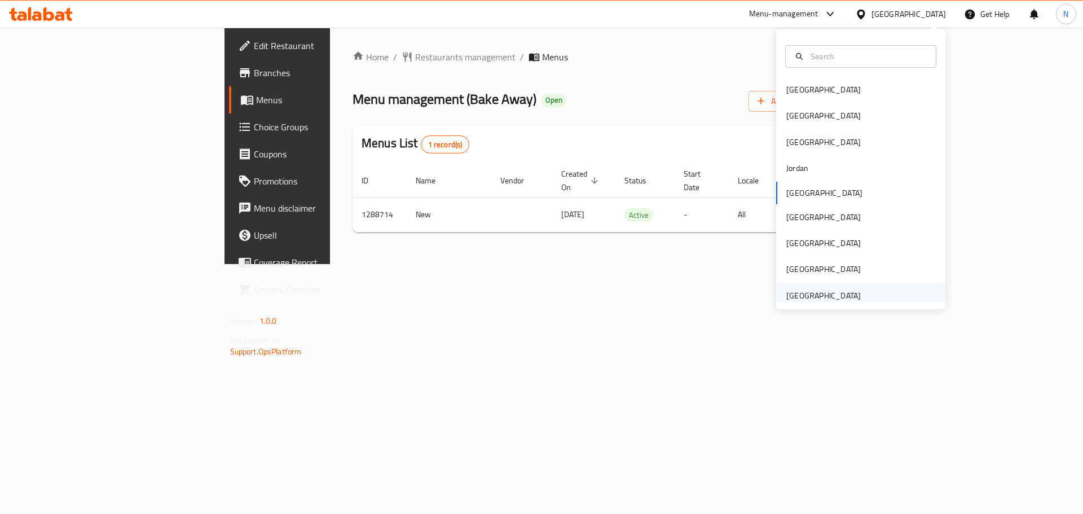
click at [814, 297] on div "[GEOGRAPHIC_DATA]" at bounding box center [823, 295] width 74 height 12
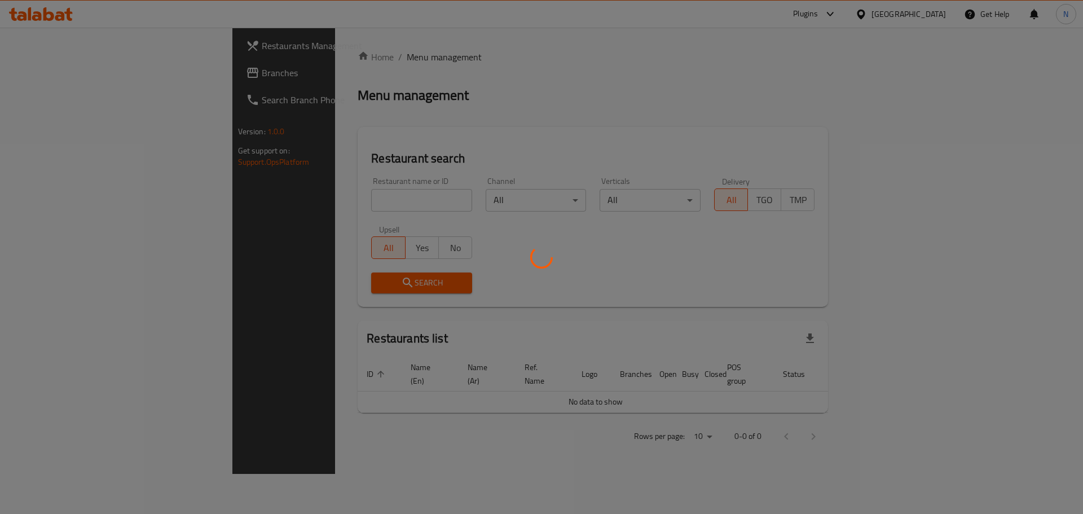
click at [88, 69] on div at bounding box center [541, 257] width 1083 height 514
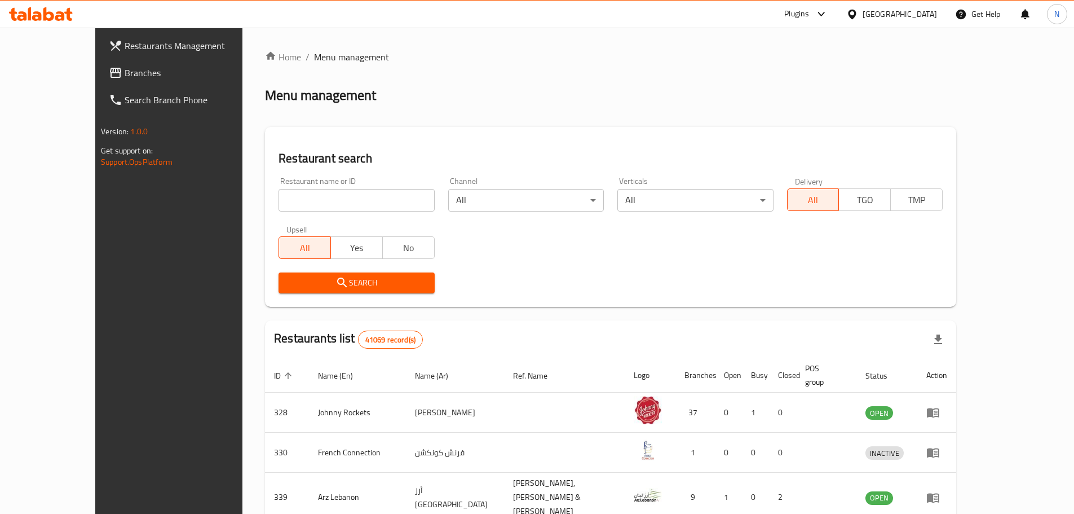
drag, startPoint x: 63, startPoint y: 73, endPoint x: 52, endPoint y: 41, distance: 33.4
click at [125, 73] on span "Branches" at bounding box center [195, 73] width 141 height 14
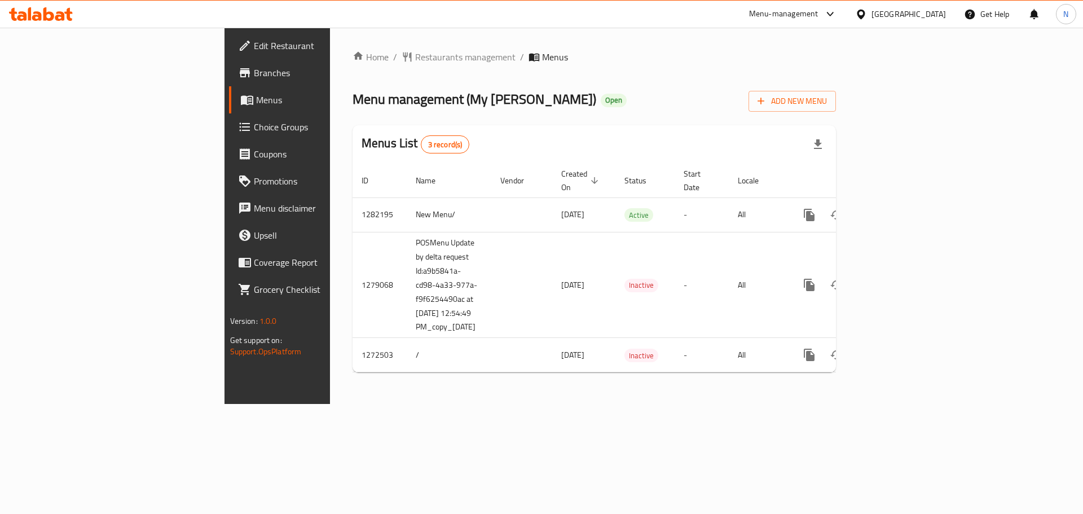
click at [875, 14] on div "[GEOGRAPHIC_DATA]" at bounding box center [908, 14] width 74 height 12
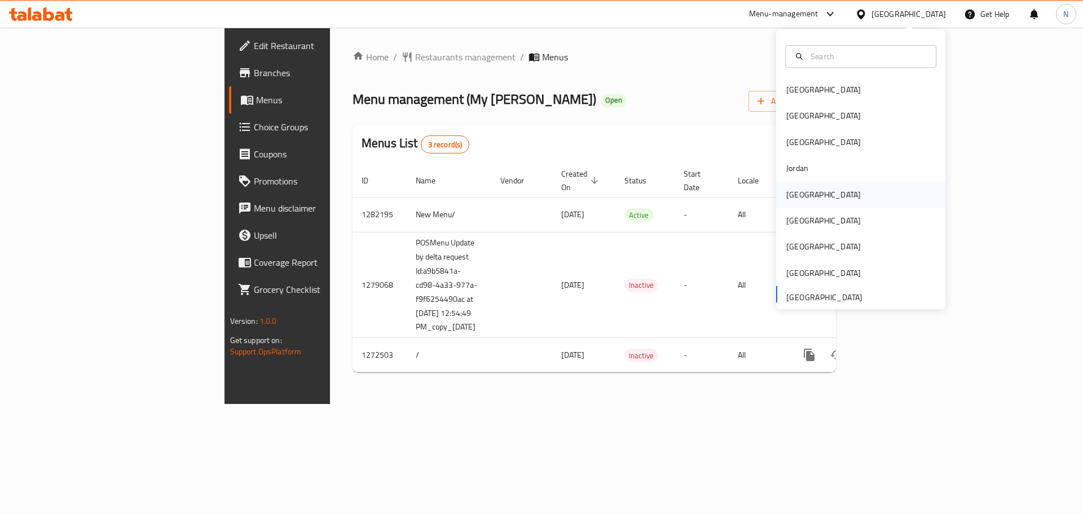
click at [805, 193] on div "[GEOGRAPHIC_DATA]" at bounding box center [823, 195] width 92 height 26
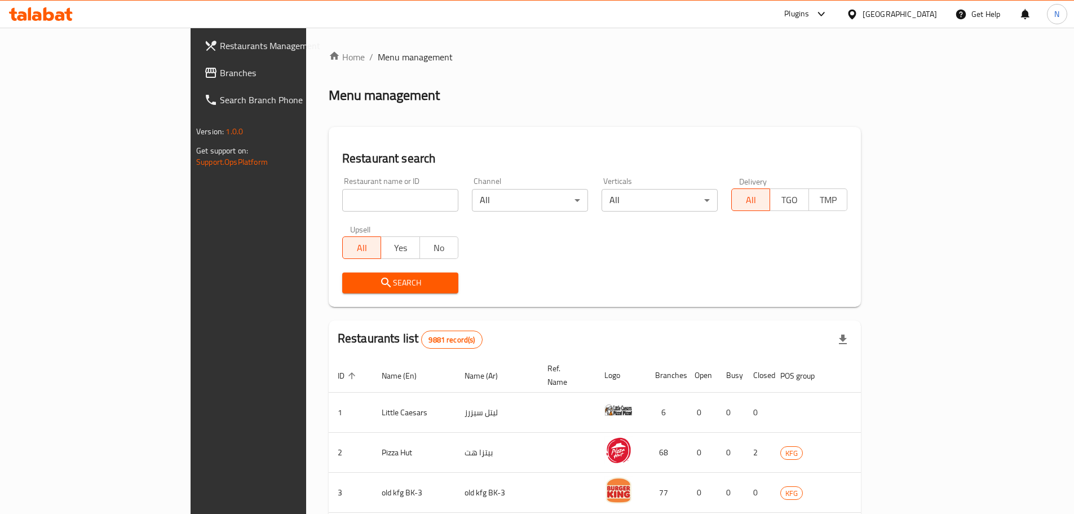
click at [220, 71] on span "Branches" at bounding box center [290, 73] width 141 height 14
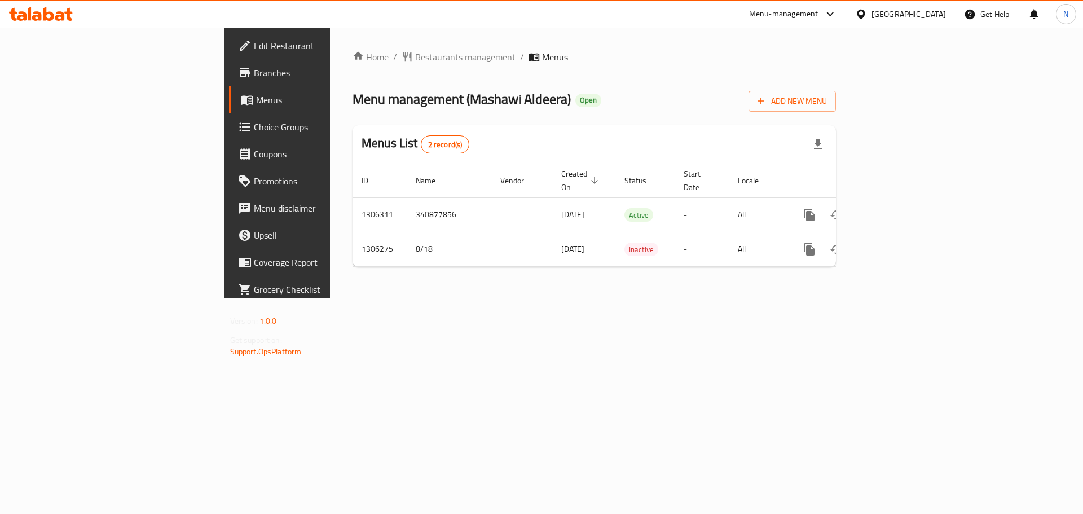
click at [933, 17] on div "Kuwait" at bounding box center [908, 14] width 74 height 12
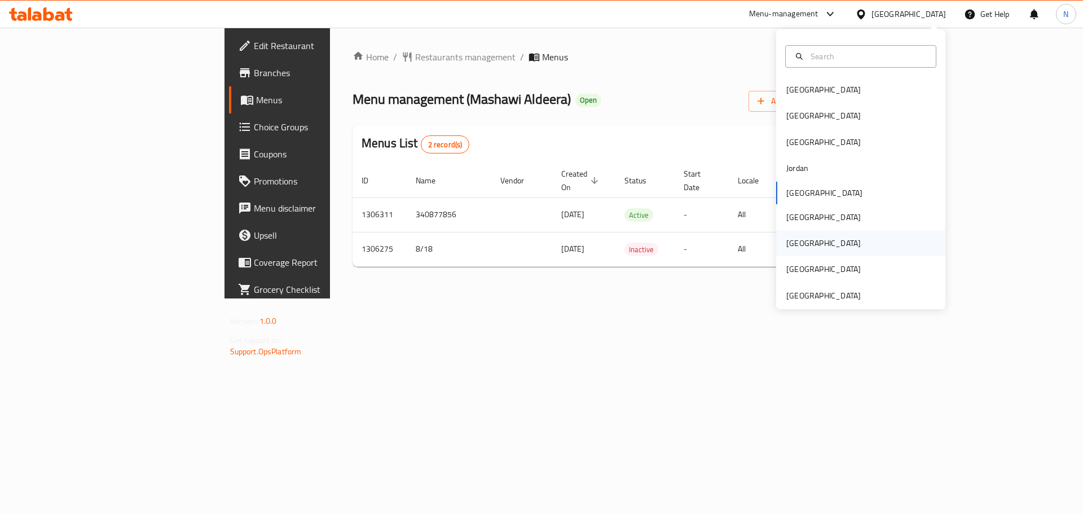
click at [803, 238] on div "[GEOGRAPHIC_DATA]" at bounding box center [823, 243] width 92 height 26
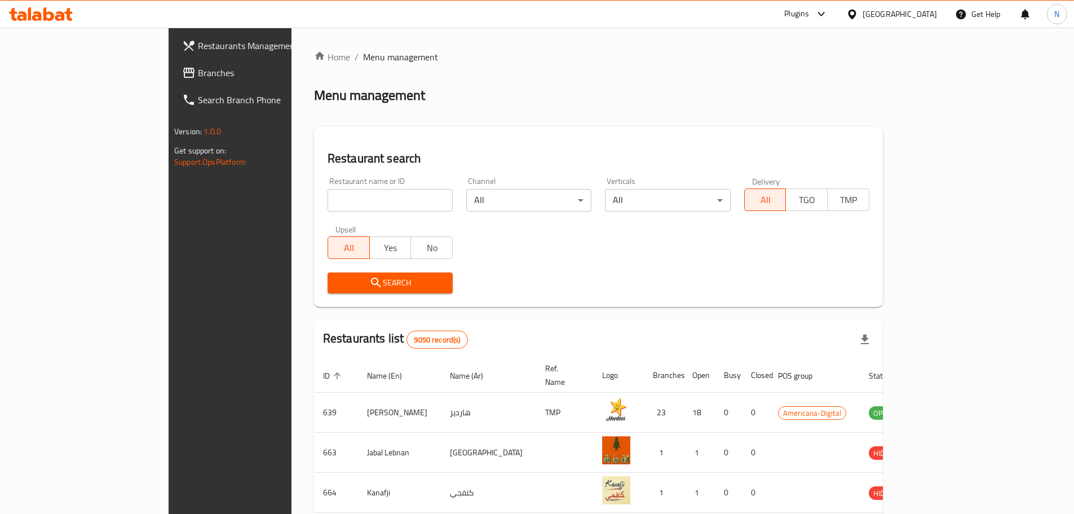
click at [198, 75] on span "Branches" at bounding box center [268, 73] width 141 height 14
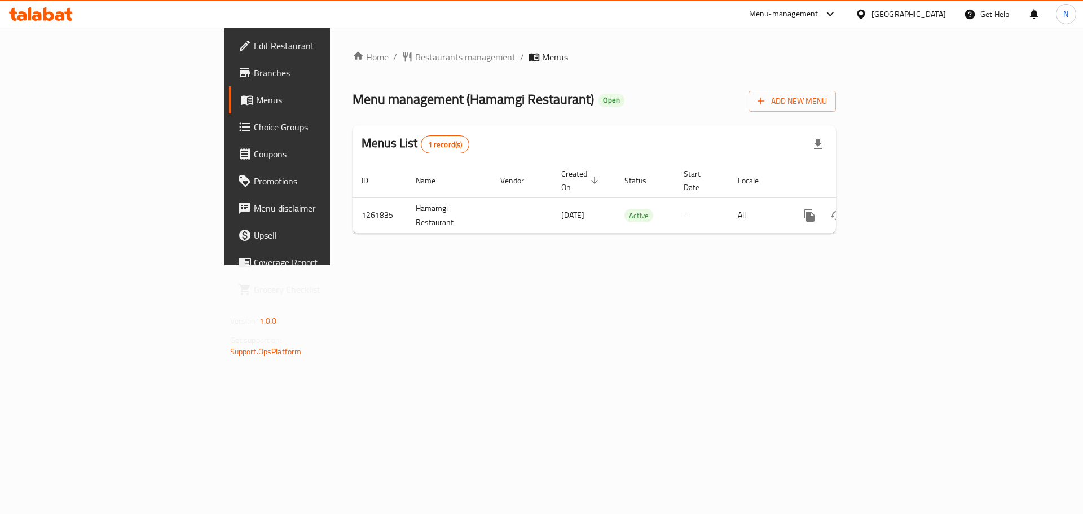
click at [254, 43] on span "Edit Restaurant" at bounding box center [325, 46] width 143 height 14
click at [933, 17] on div "[GEOGRAPHIC_DATA]" at bounding box center [908, 14] width 74 height 12
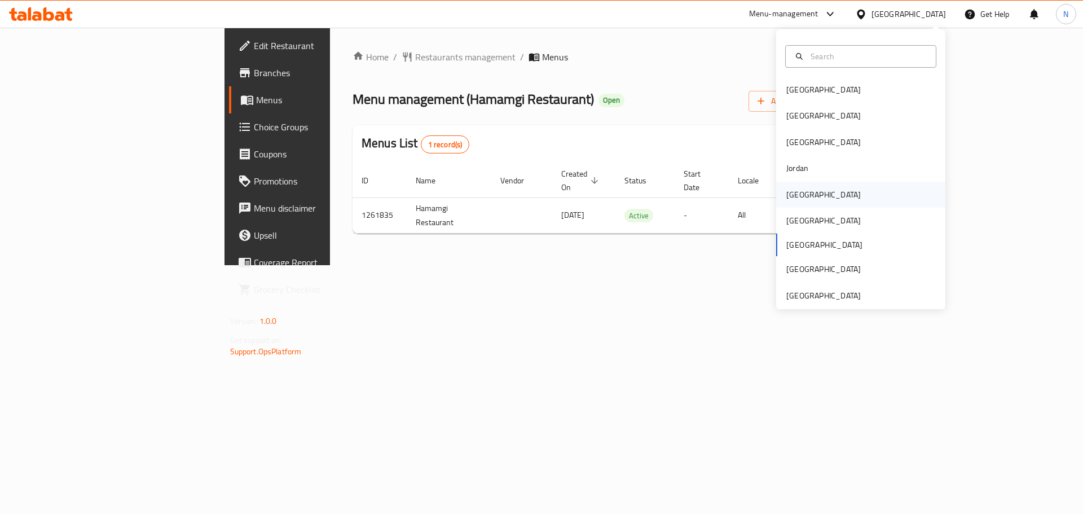
click at [797, 192] on div "[GEOGRAPHIC_DATA]" at bounding box center [823, 194] width 74 height 12
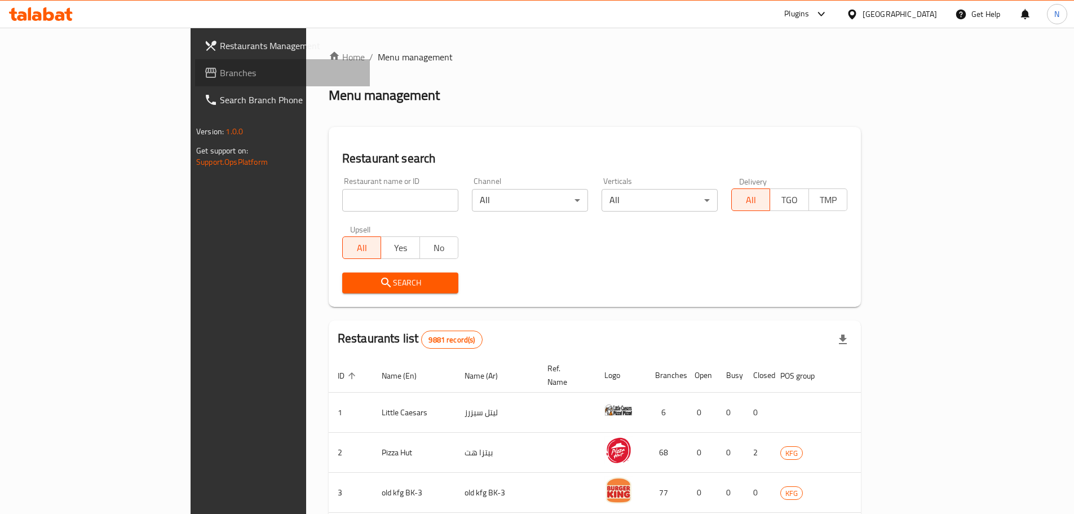
click at [220, 72] on span "Branches" at bounding box center [290, 73] width 141 height 14
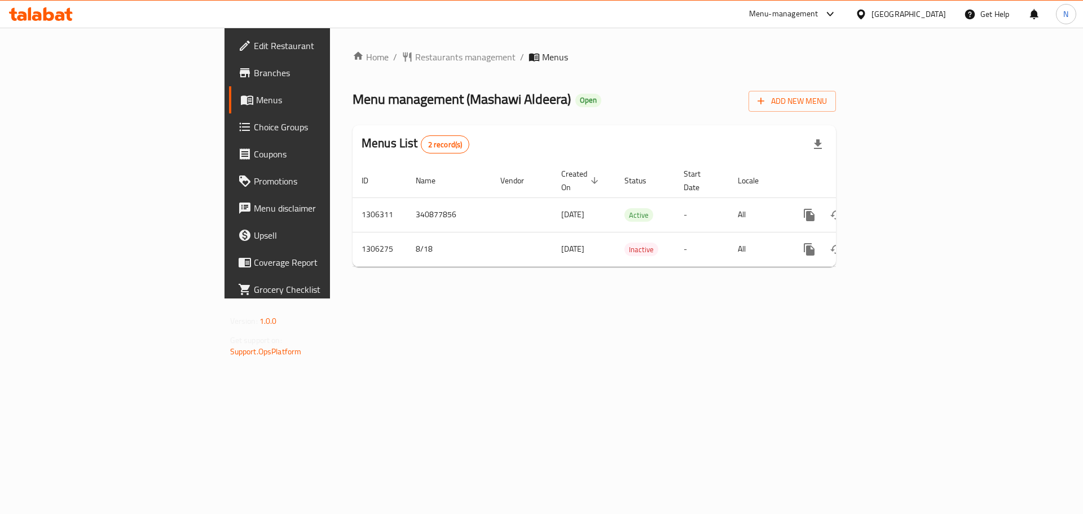
click at [923, 15] on div "[GEOGRAPHIC_DATA]" at bounding box center [908, 14] width 74 height 12
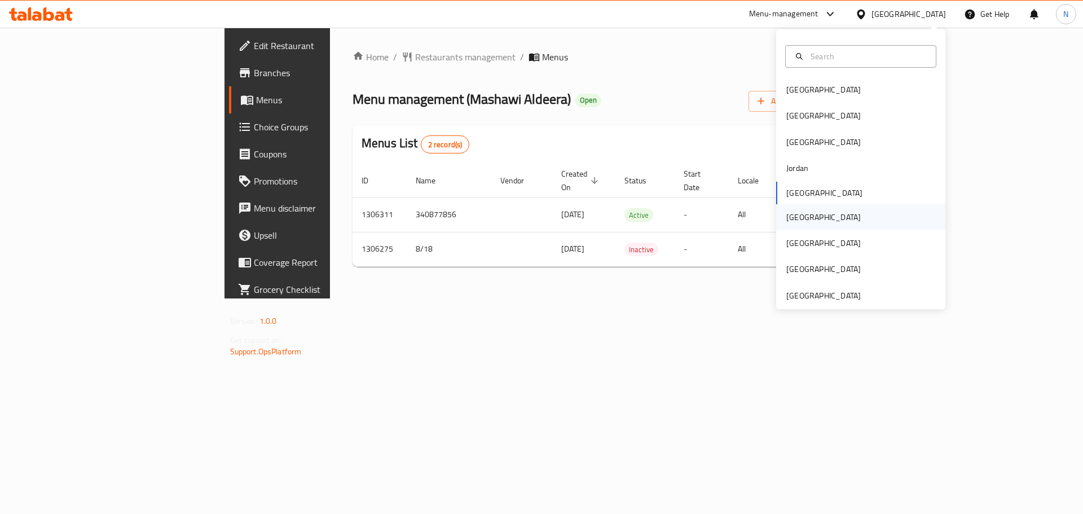
click at [793, 214] on div "[GEOGRAPHIC_DATA]" at bounding box center [823, 217] width 74 height 12
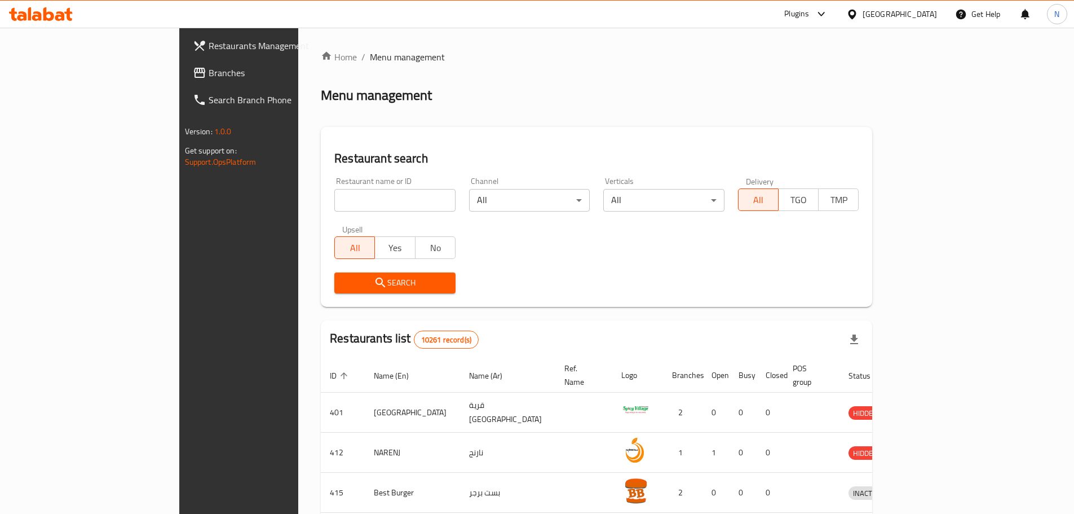
click at [209, 70] on span "Branches" at bounding box center [279, 73] width 141 height 14
